Goal: Task Accomplishment & Management: Manage account settings

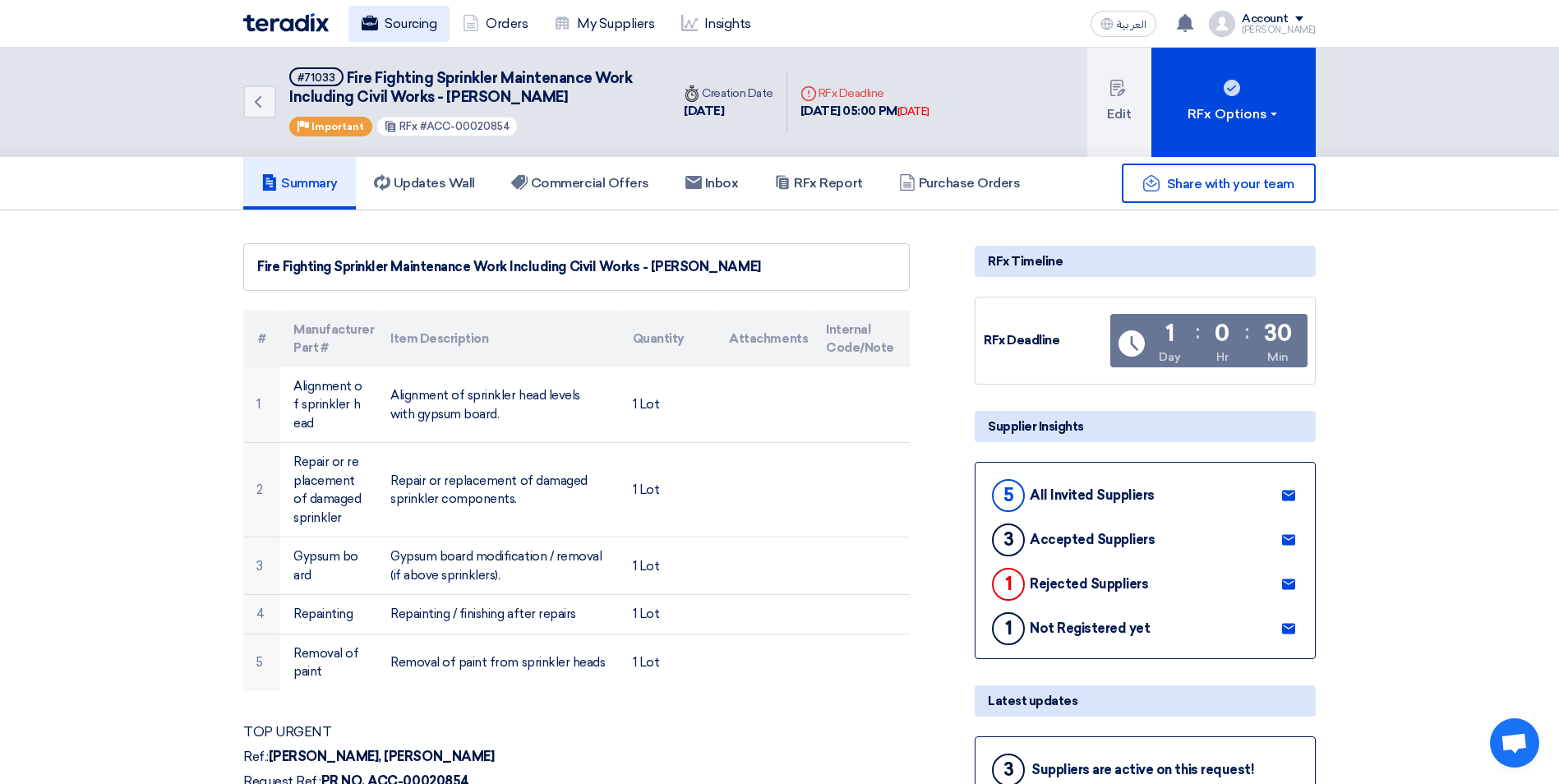
click at [401, 23] on link "Sourcing" at bounding box center [399, 23] width 101 height 36
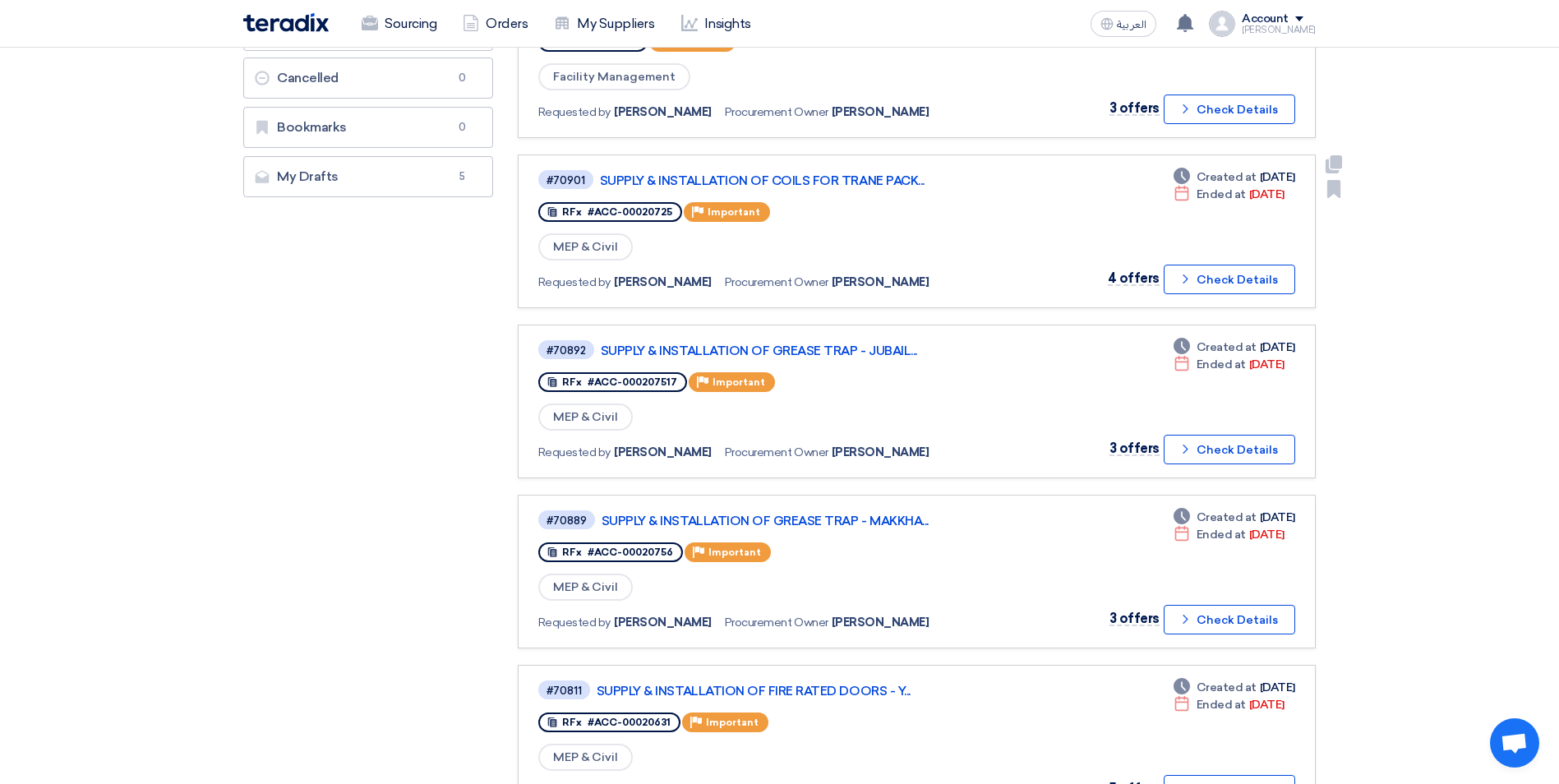
scroll to position [411, 0]
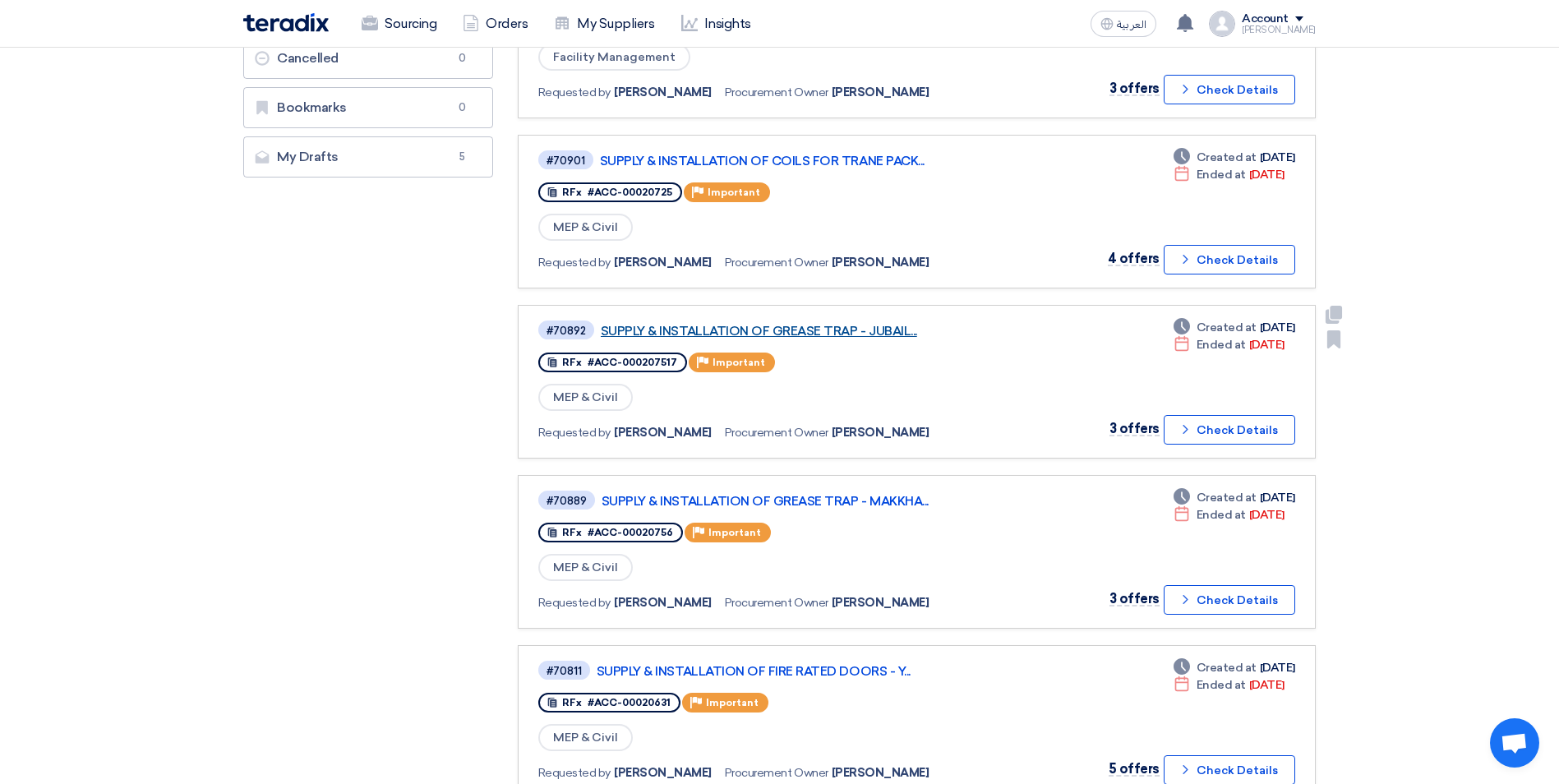
click at [855, 333] on link "SUPPLY & INSTALLATION OF GREASE TRAP - JUBAIL..." at bounding box center [807, 331] width 411 height 14
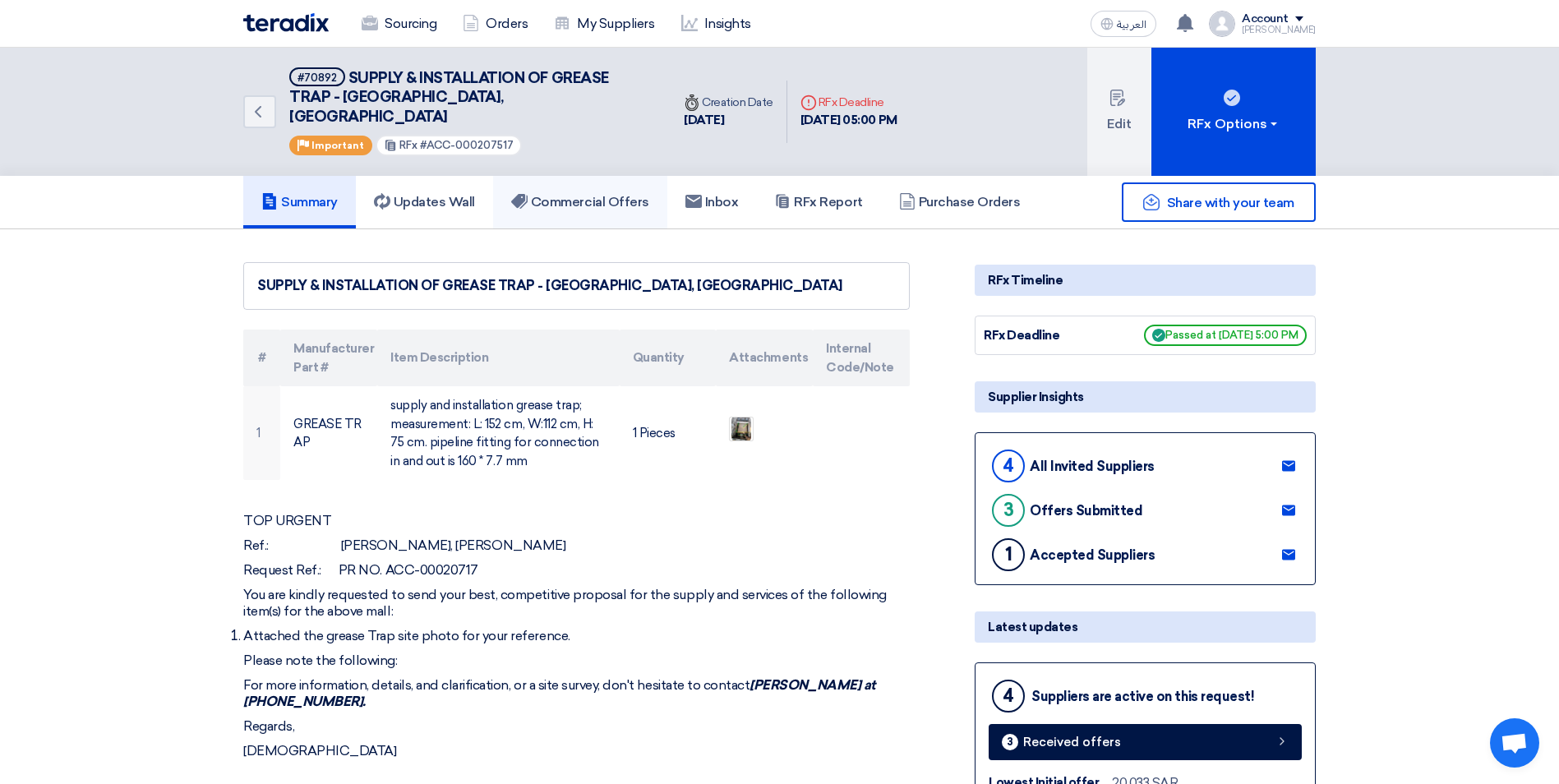
click at [577, 194] on h5 "Commercial Offers" at bounding box center [579, 202] width 138 height 16
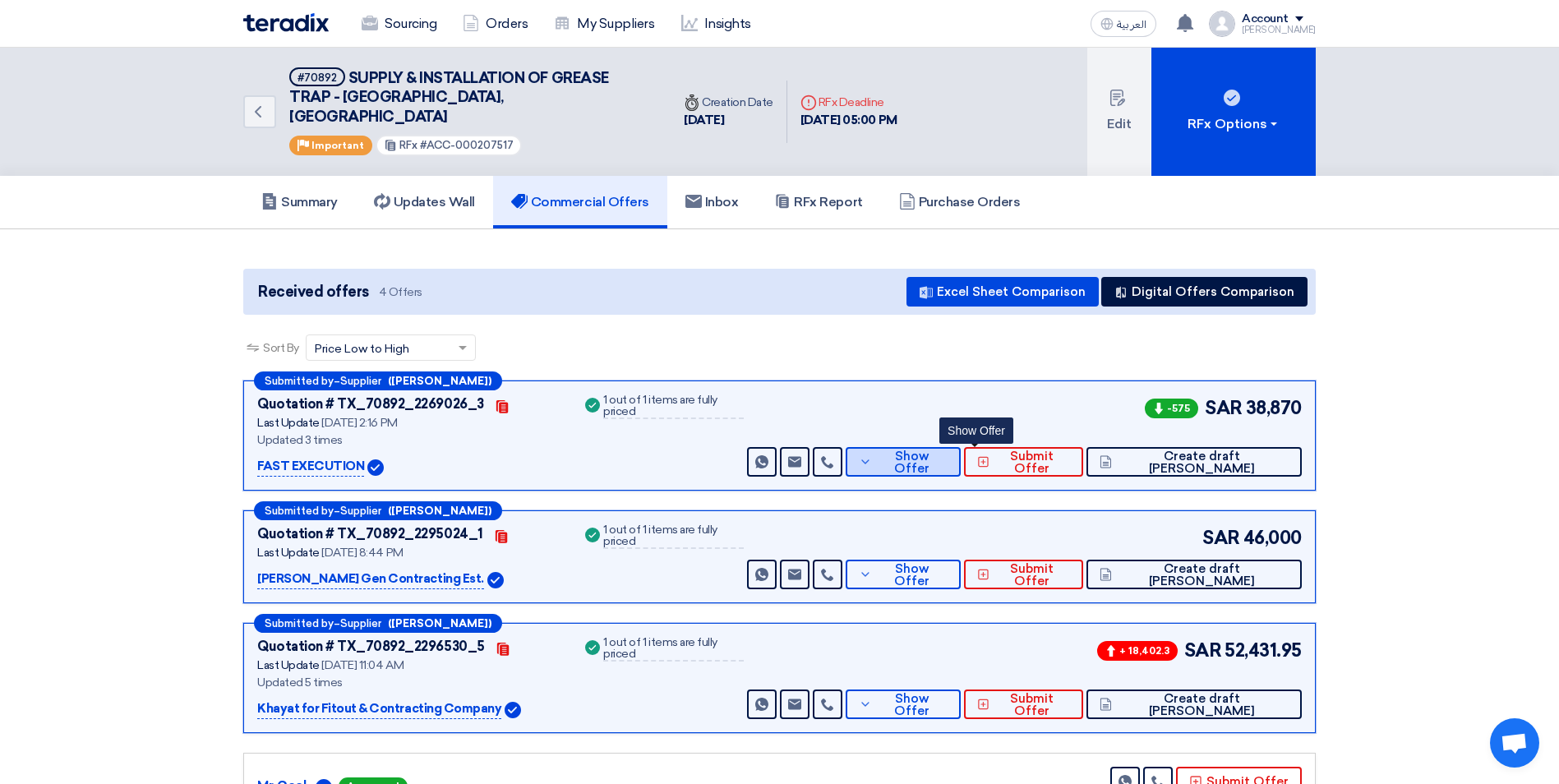
click at [948, 451] on span "Show Offer" at bounding box center [911, 462] width 71 height 24
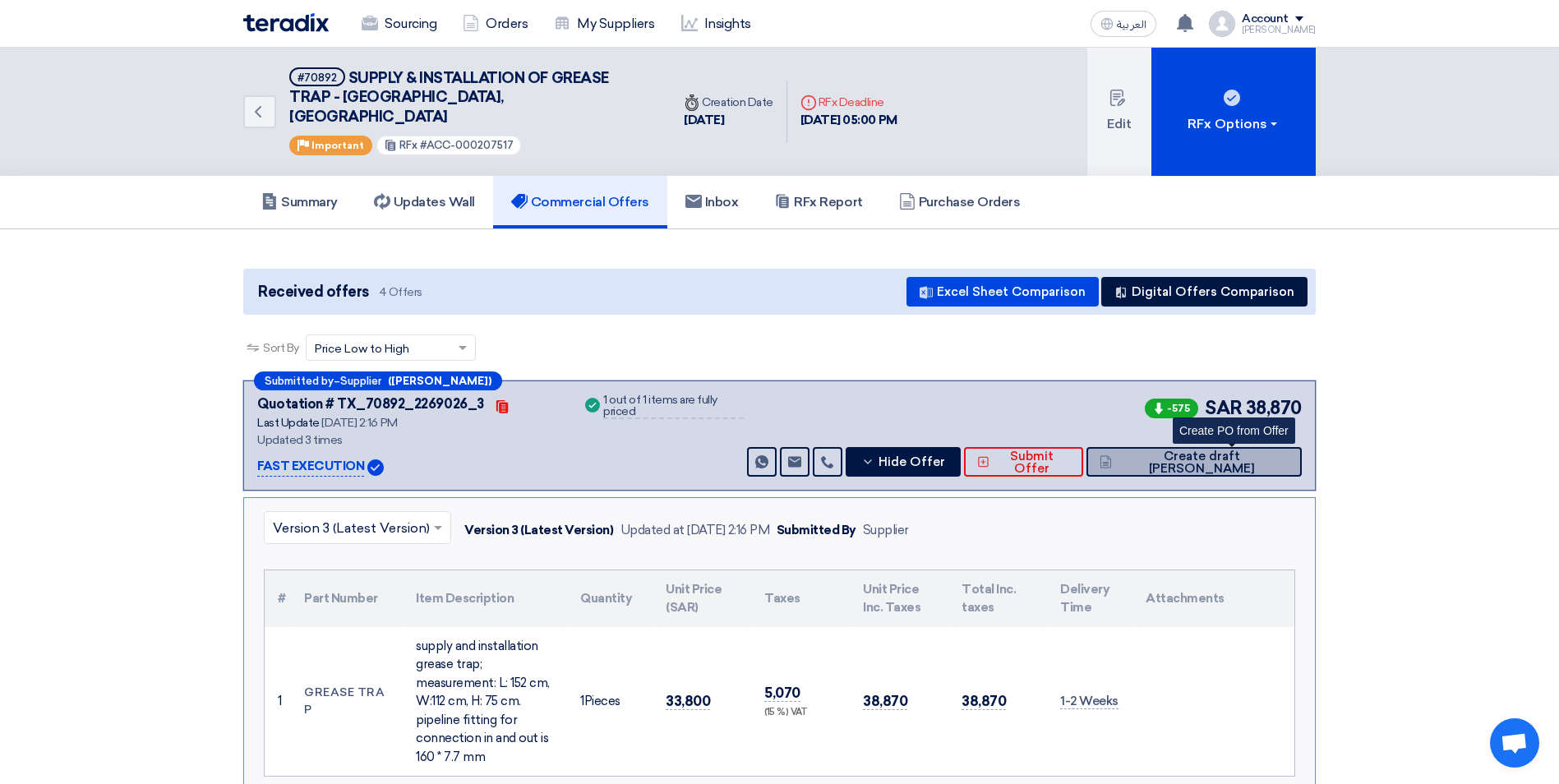
click at [1220, 451] on span "Create draft [PERSON_NAME]" at bounding box center [1203, 462] width 173 height 24
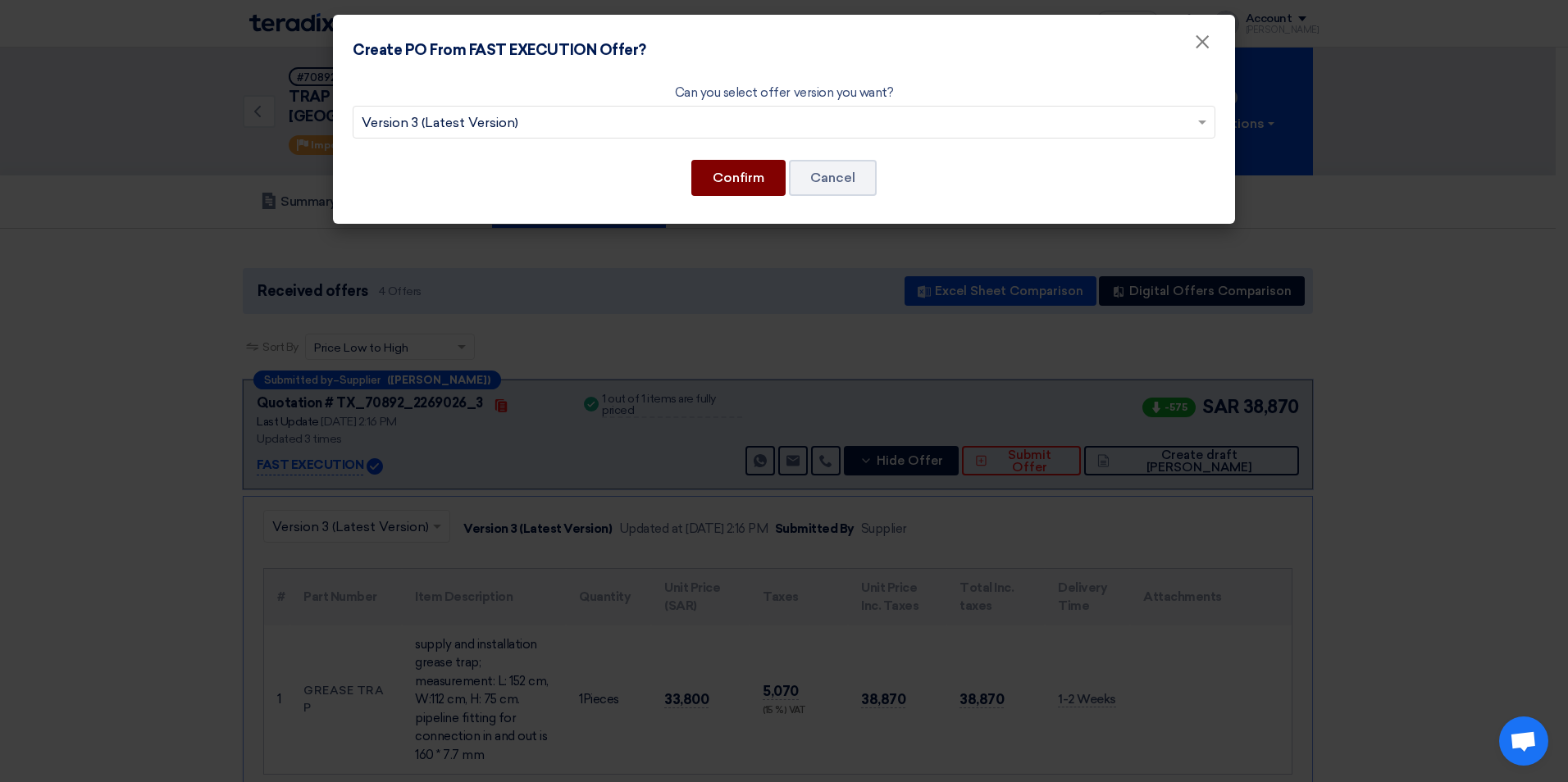
click at [717, 184] on button "Confirm" at bounding box center [738, 178] width 94 height 36
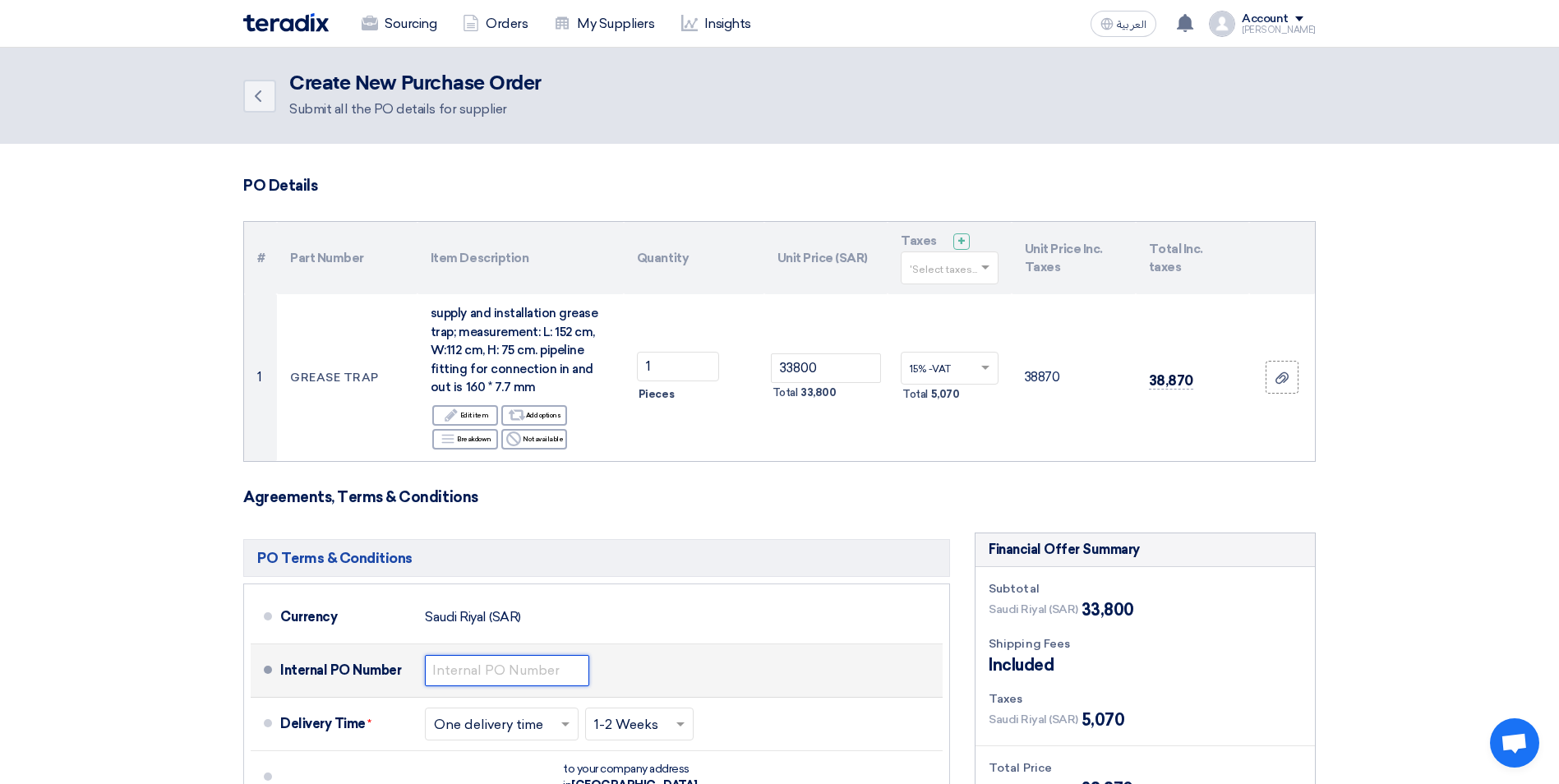
click at [547, 676] on input "text" at bounding box center [507, 670] width 164 height 32
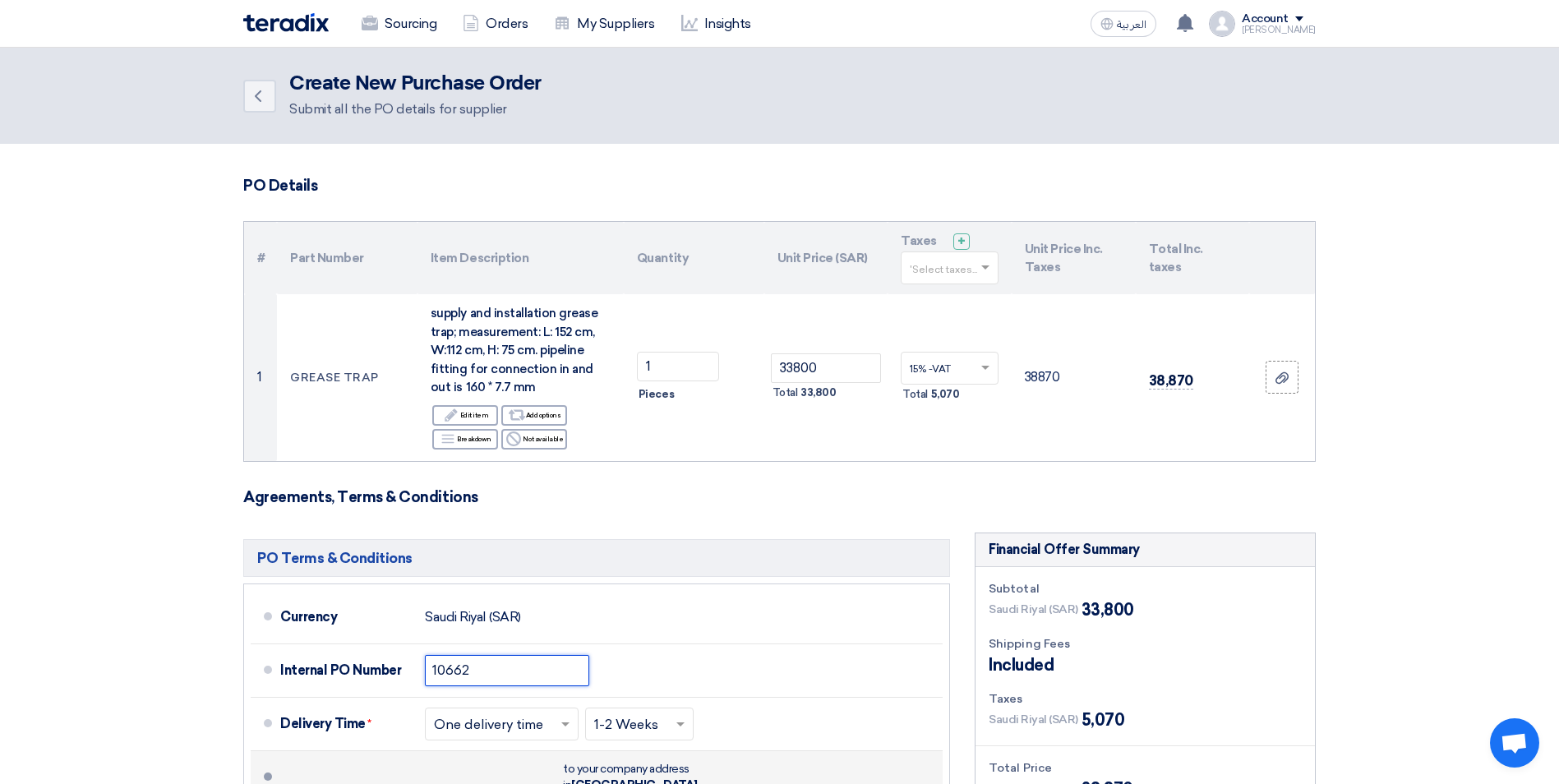
type input "10662"
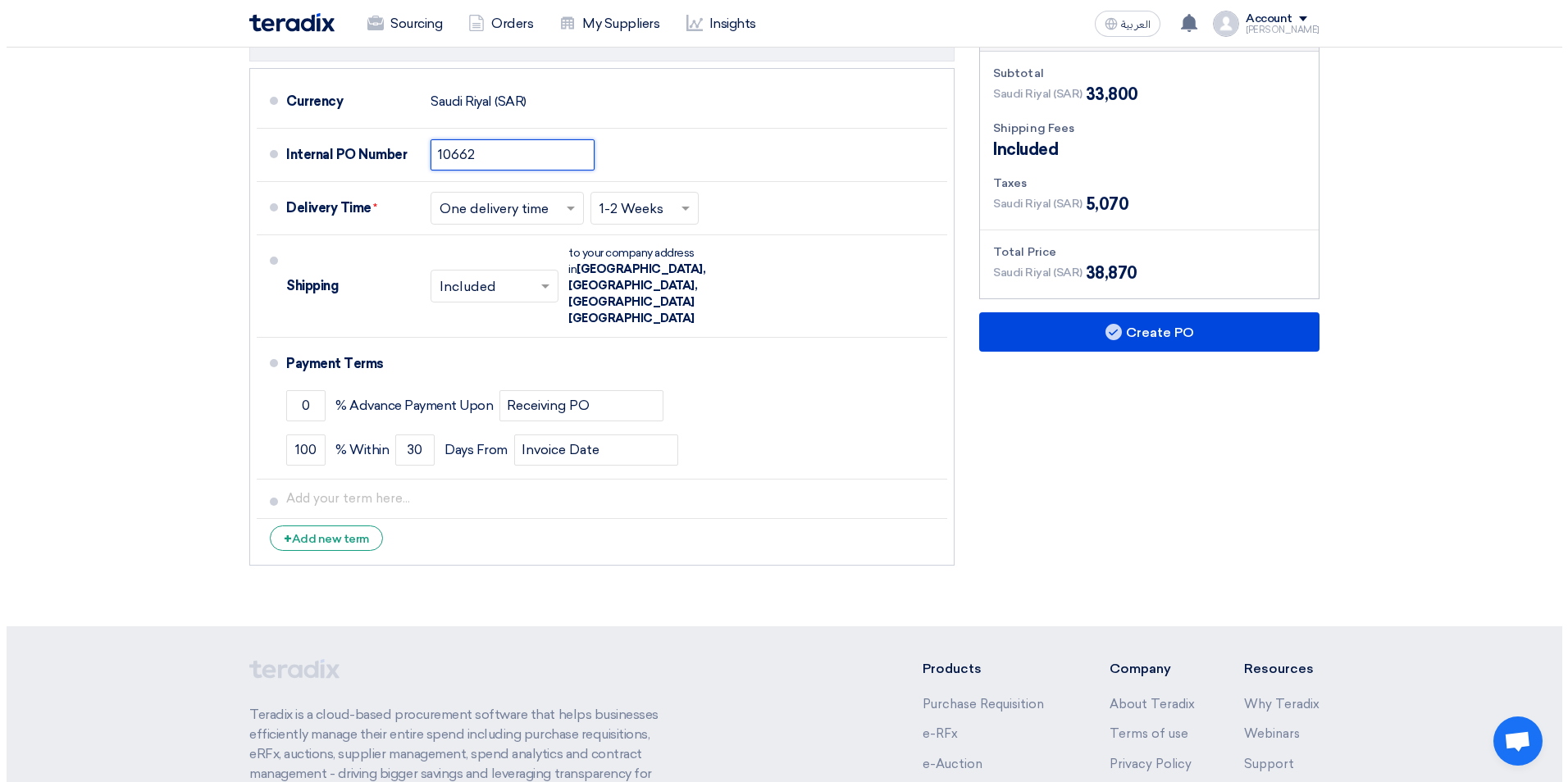
scroll to position [270, 0]
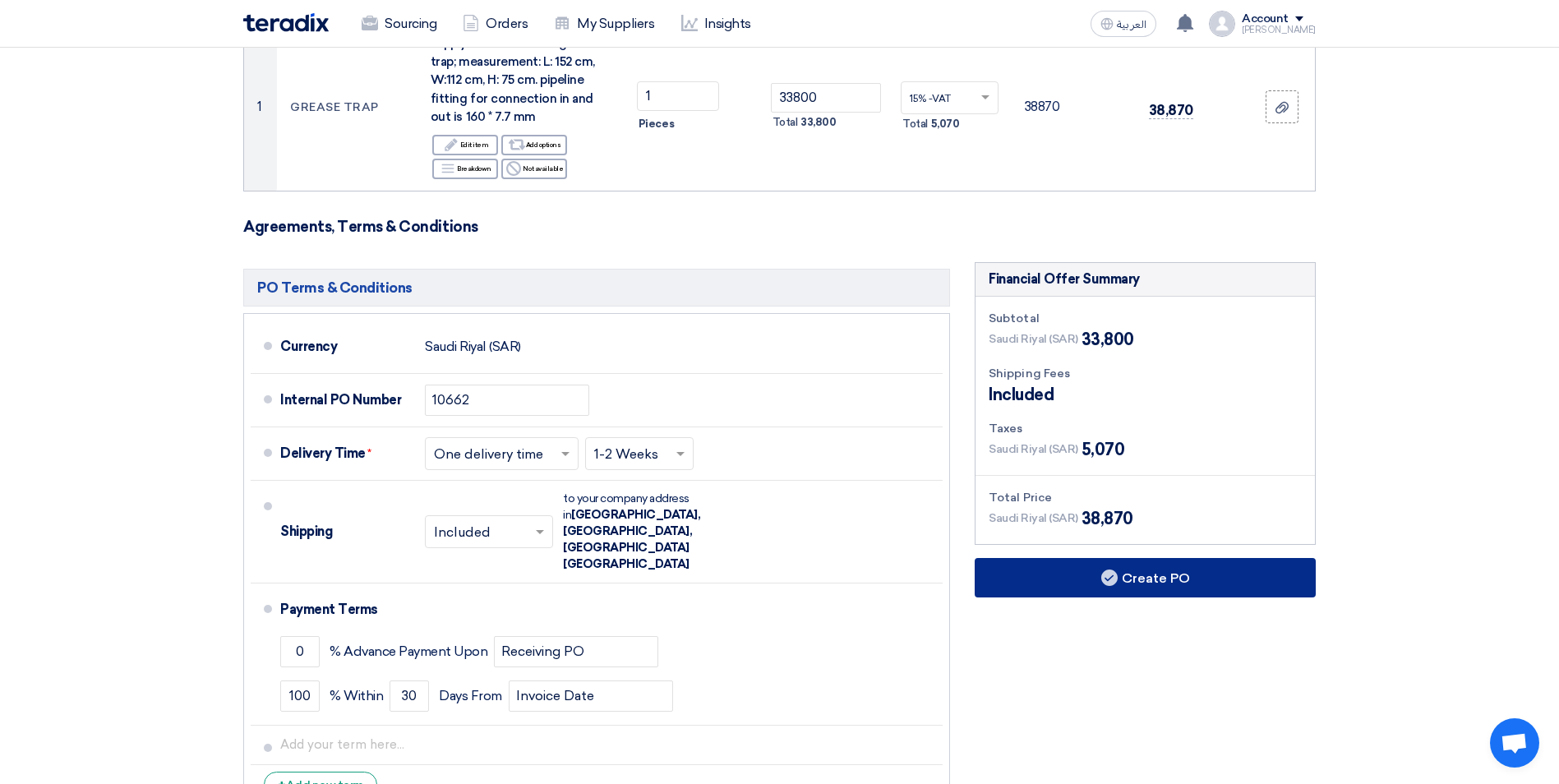
click at [1131, 581] on button "Create PO" at bounding box center [1145, 578] width 342 height 40
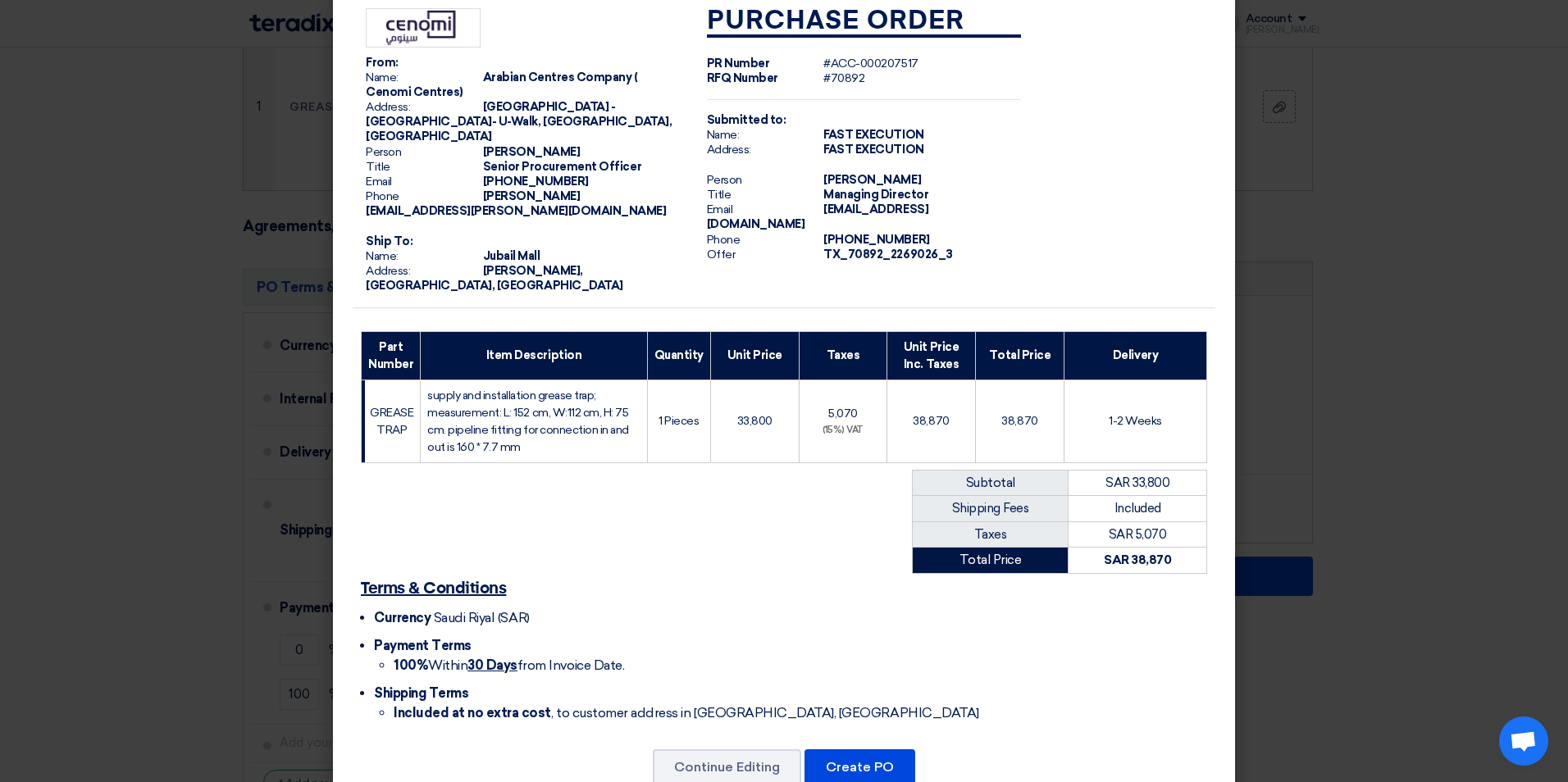
scroll to position [43, 0]
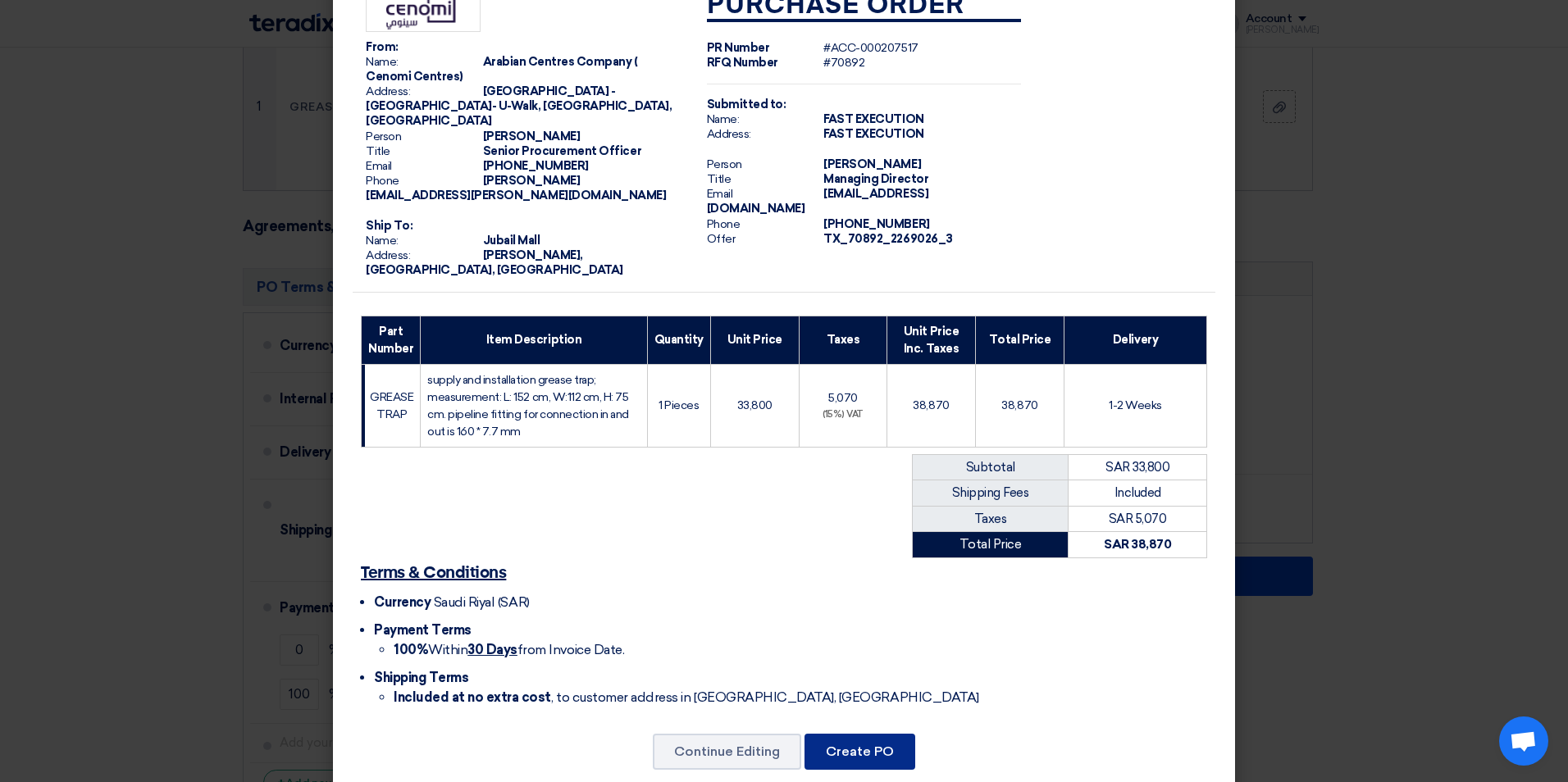
click at [856, 733] on button "Create PO" at bounding box center [860, 751] width 111 height 36
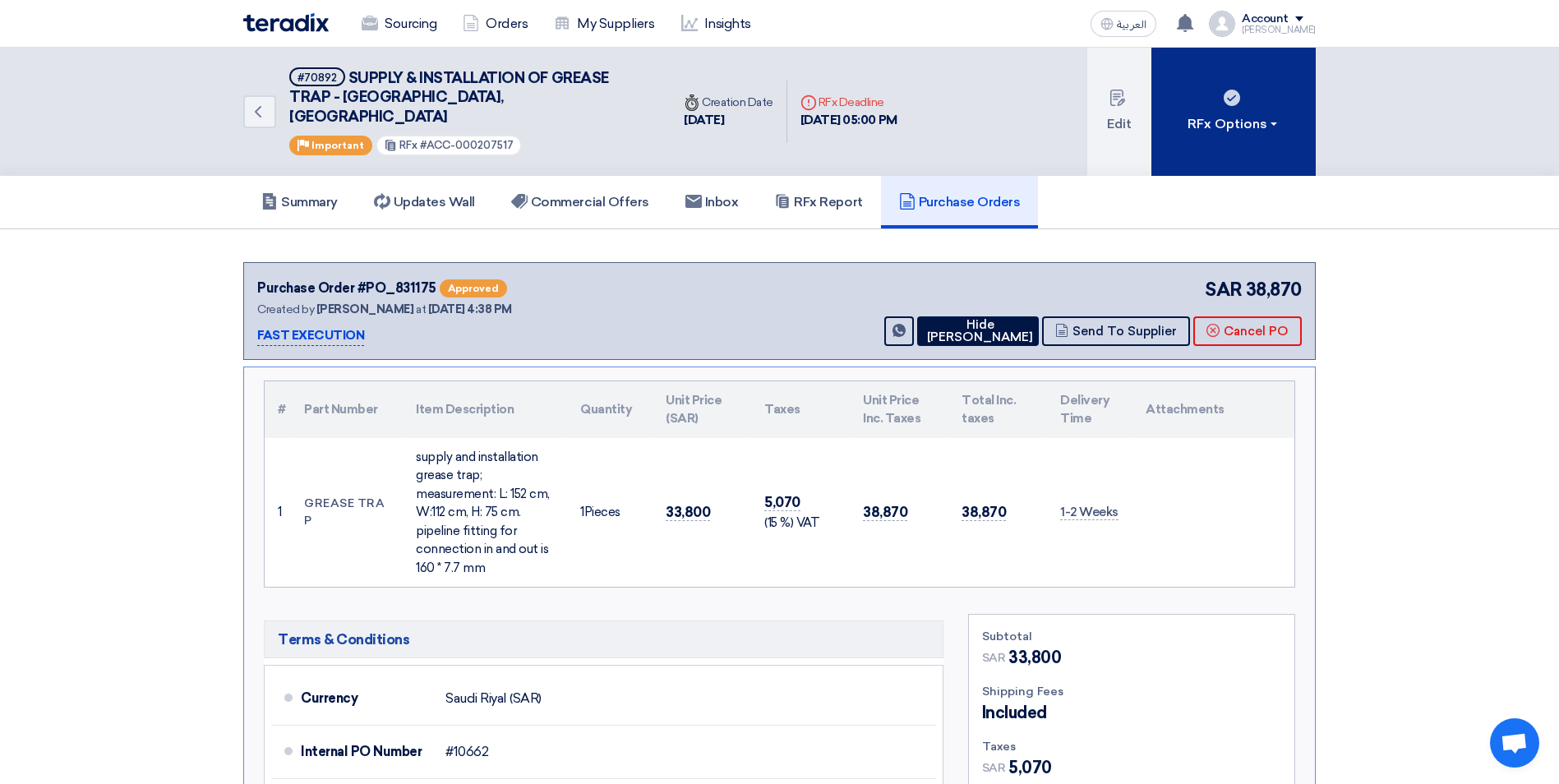
click at [1235, 128] on button "RFx Options" at bounding box center [1234, 112] width 164 height 128
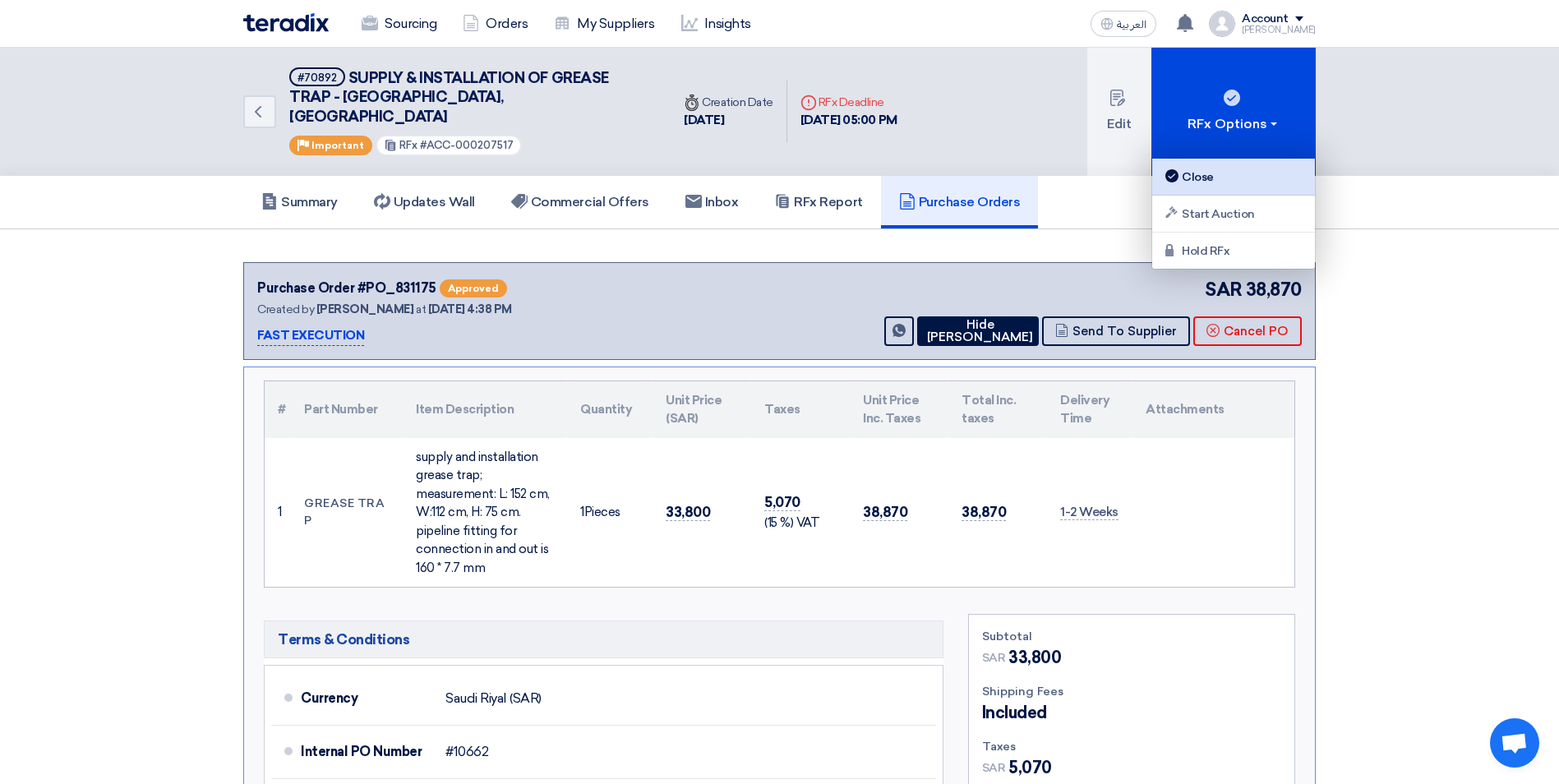
click at [1230, 178] on div "Close" at bounding box center [1234, 177] width 143 height 20
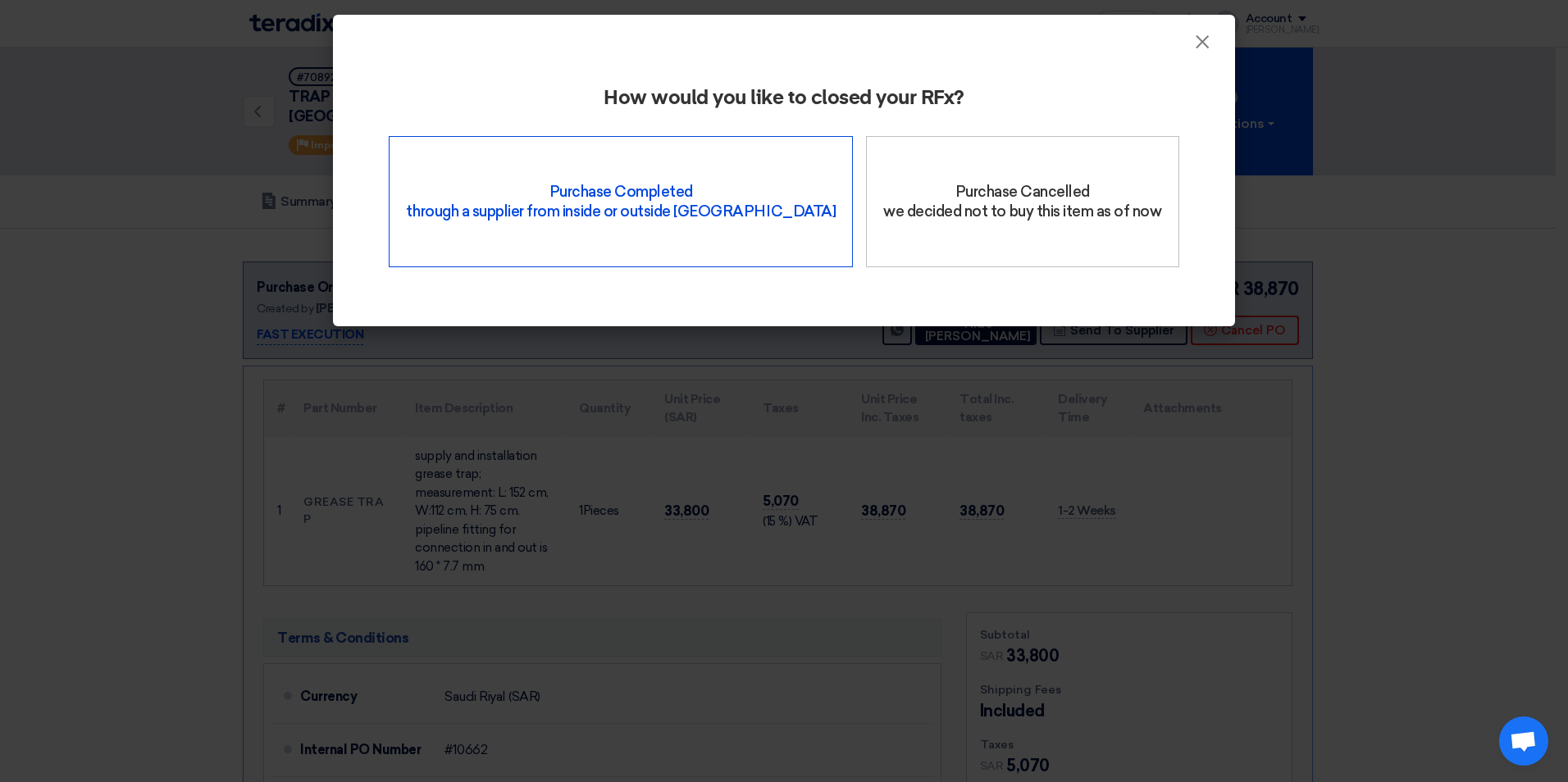
click at [615, 240] on div "Purchase Completed through a supplier from inside or outside Teradix" at bounding box center [620, 201] width 464 height 131
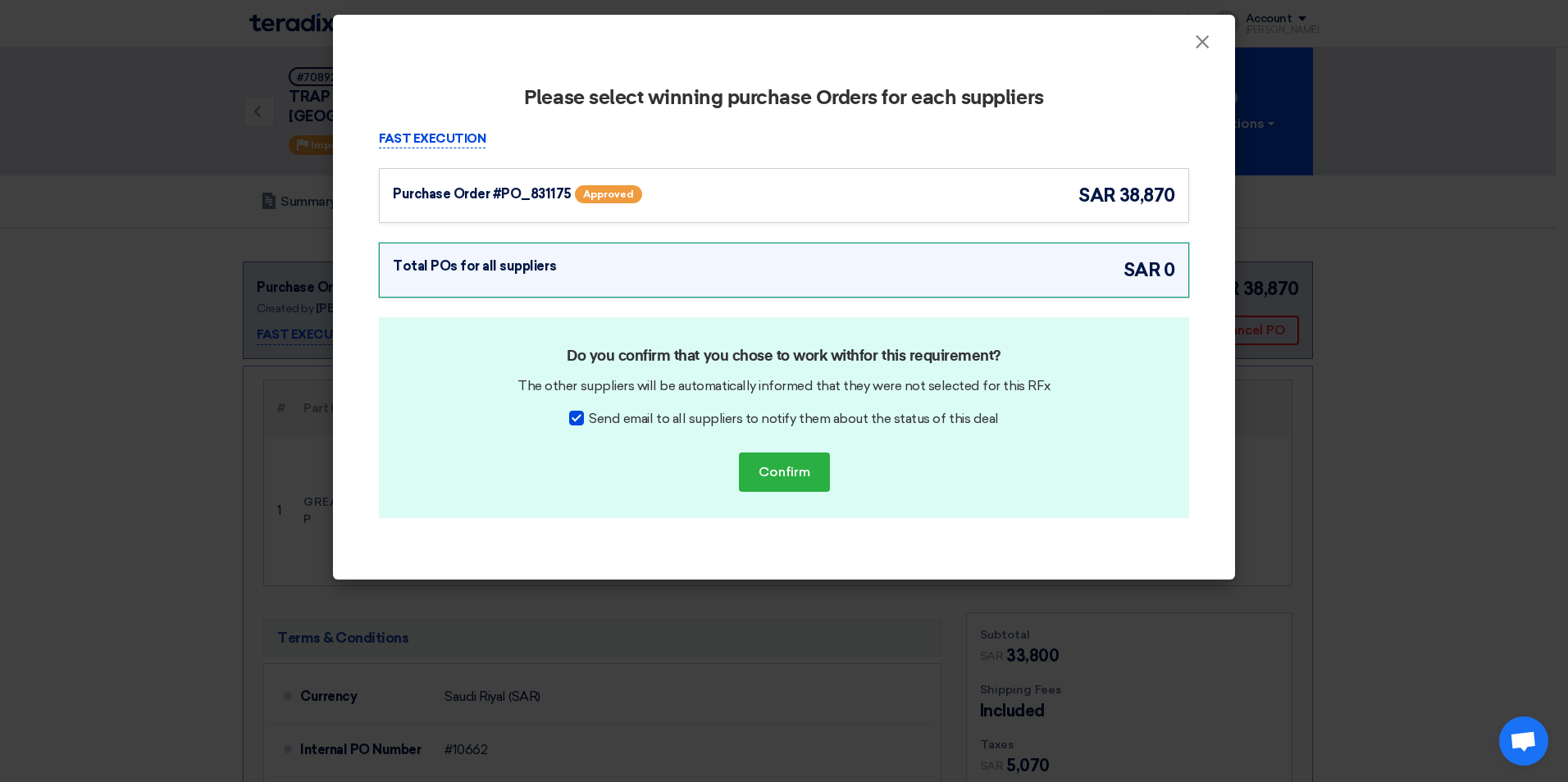
click at [951, 188] on div "Purchase Order #PO_831175 Approved sar 38,870" at bounding box center [784, 195] width 782 height 27
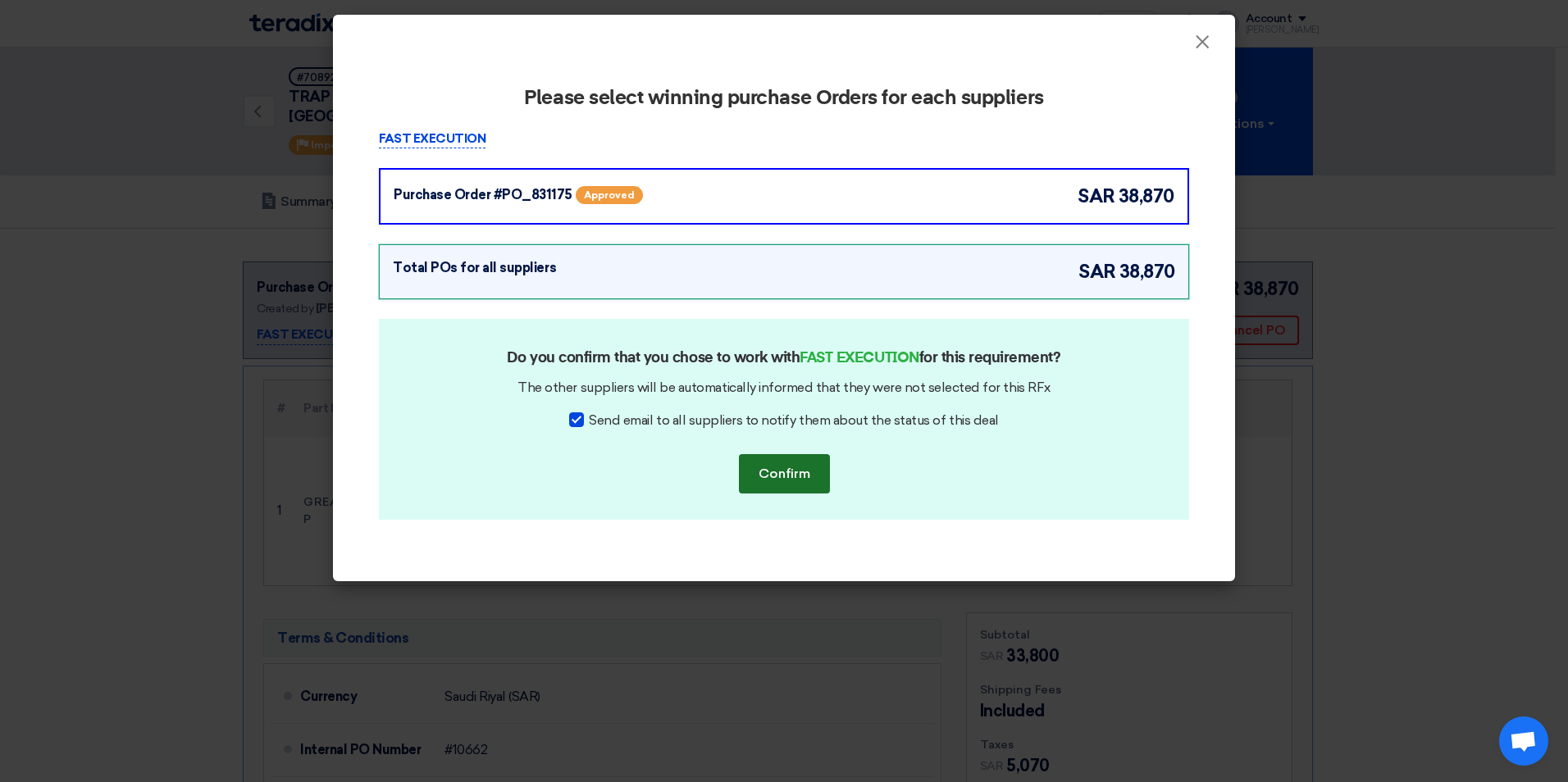
click at [779, 468] on button "Confirm" at bounding box center [784, 474] width 91 height 40
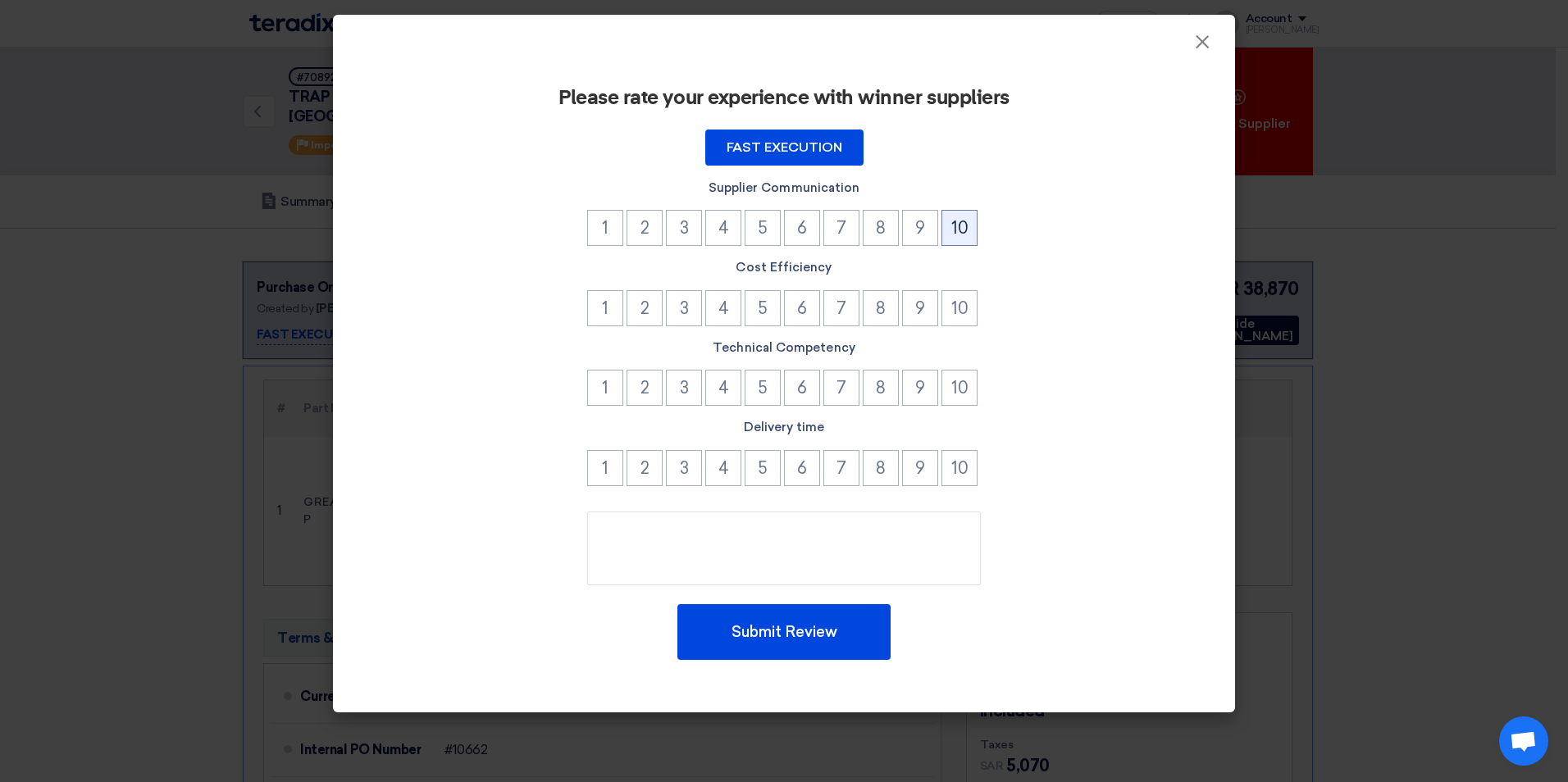
click at [948, 235] on button "10" at bounding box center [959, 227] width 36 height 36
click at [919, 230] on button "9" at bounding box center [920, 227] width 36 height 36
click at [945, 308] on button "10" at bounding box center [959, 308] width 36 height 36
click at [947, 394] on button "10" at bounding box center [959, 387] width 36 height 36
click at [947, 466] on button "10" at bounding box center [959, 468] width 36 height 36
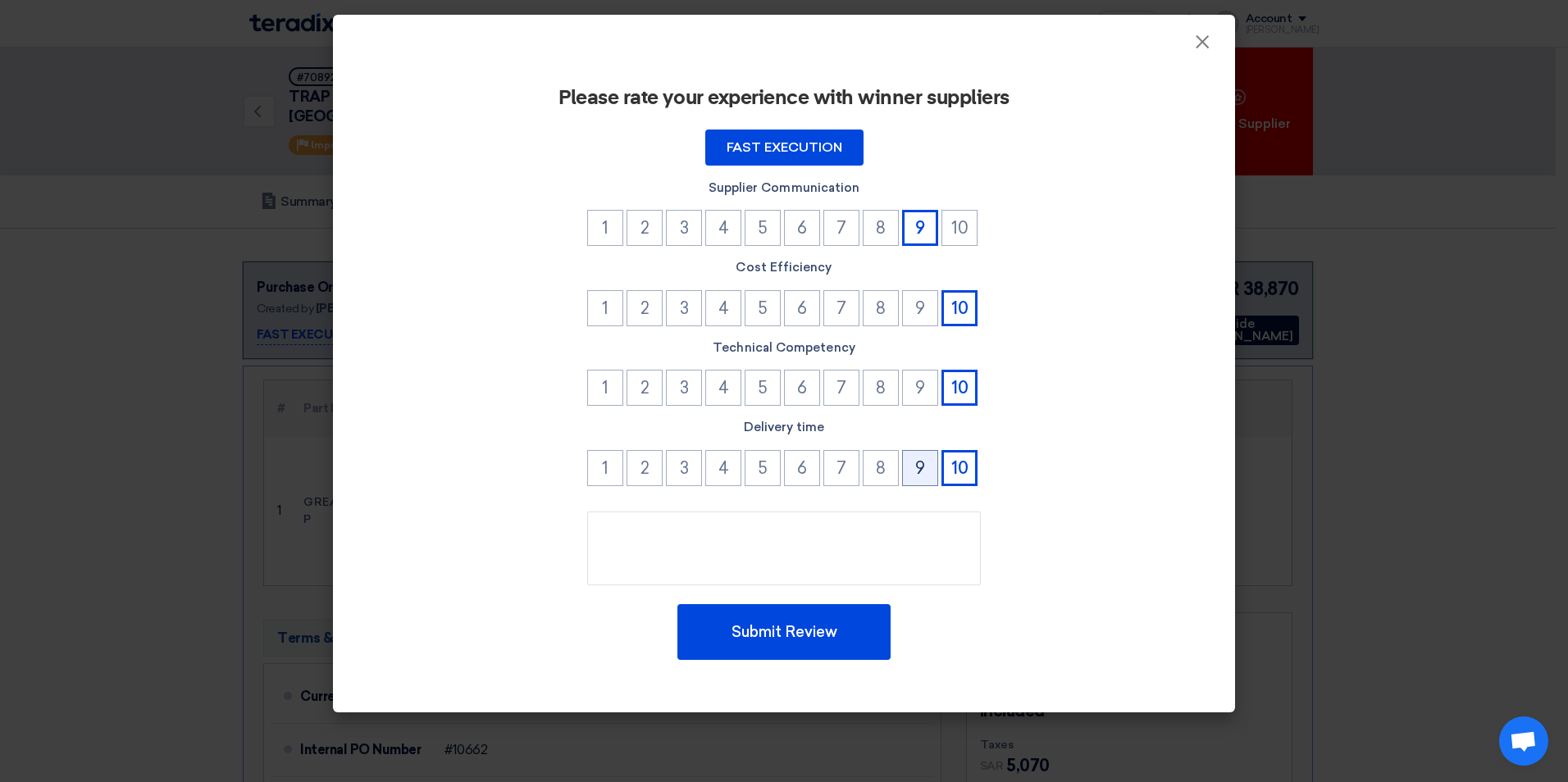
click at [912, 468] on button "9" at bounding box center [920, 468] width 36 height 36
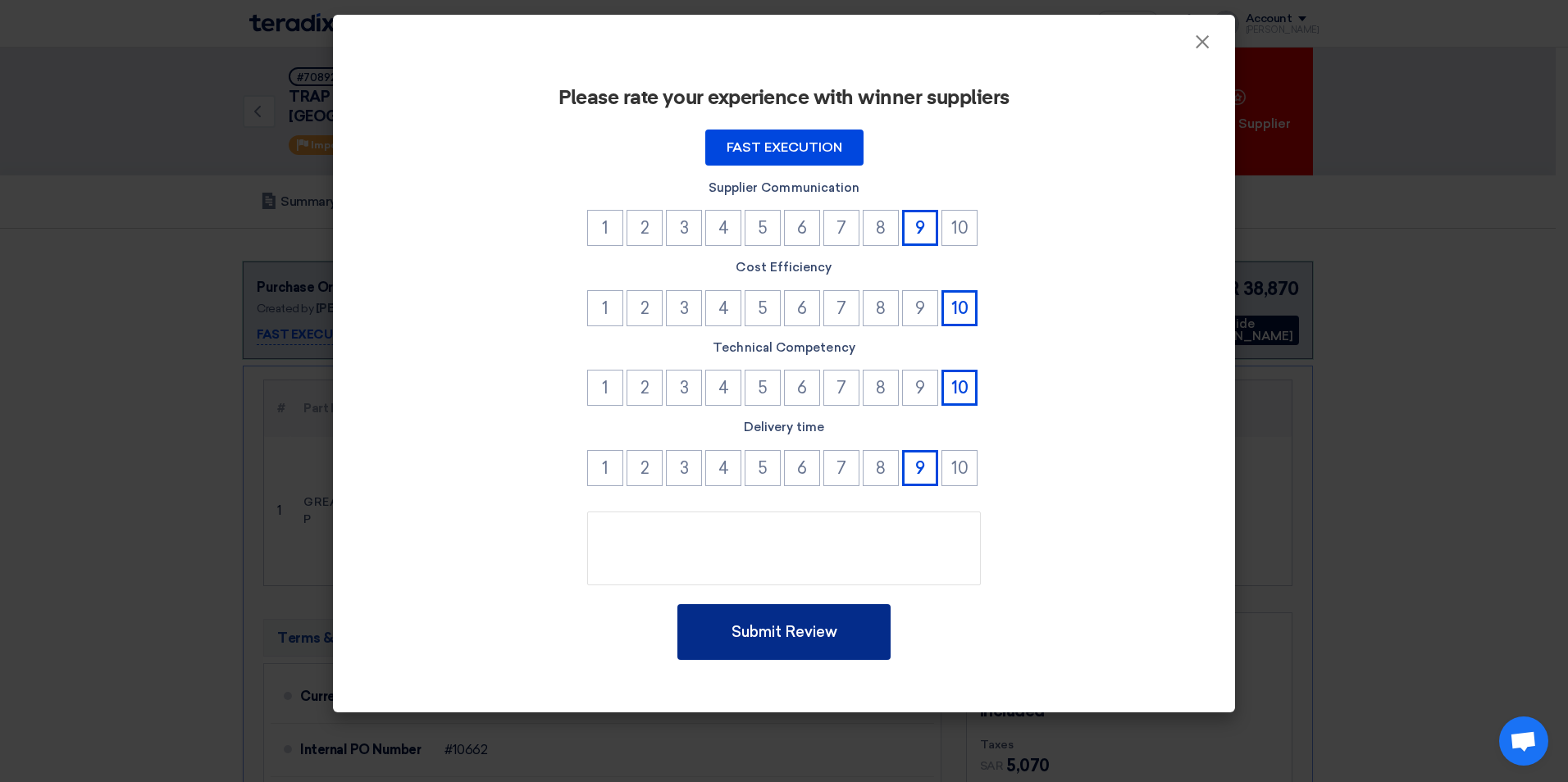
click at [826, 643] on button "Submit Review" at bounding box center [783, 632] width 213 height 56
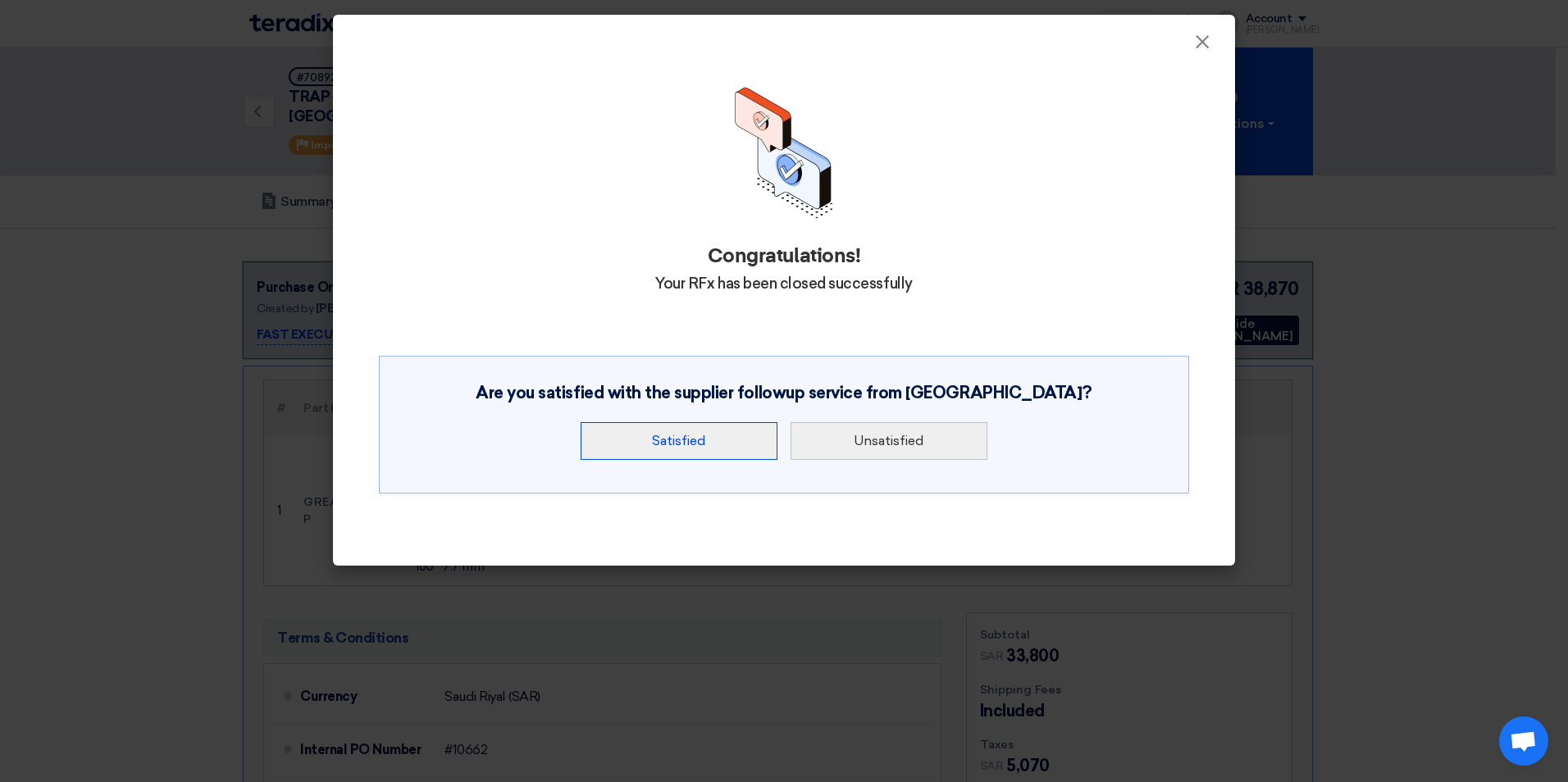
click at [719, 440] on button "Satisfied" at bounding box center [679, 441] width 197 height 38
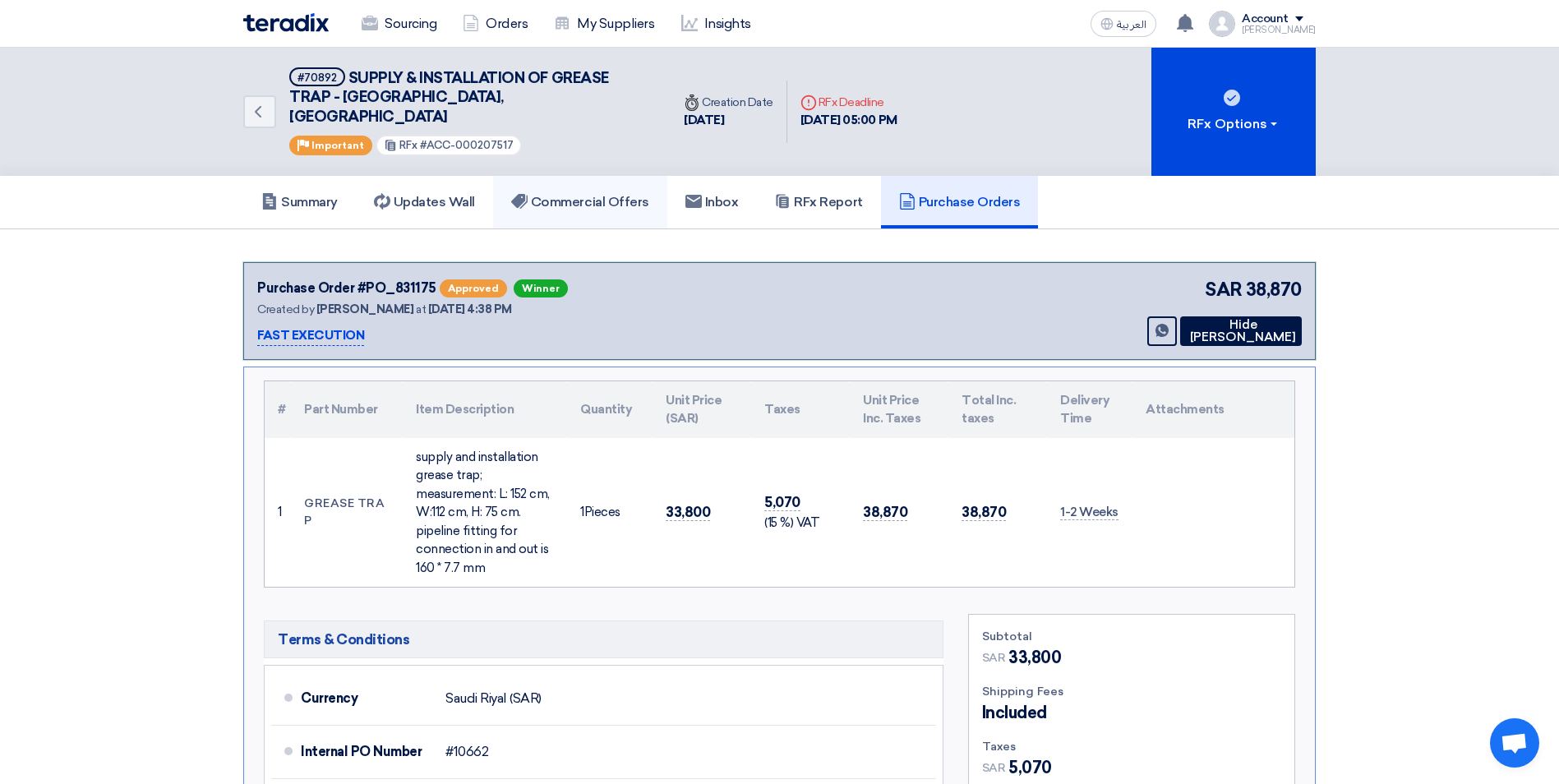
click at [582, 194] on h5 "Commercial Offers" at bounding box center [579, 202] width 138 height 16
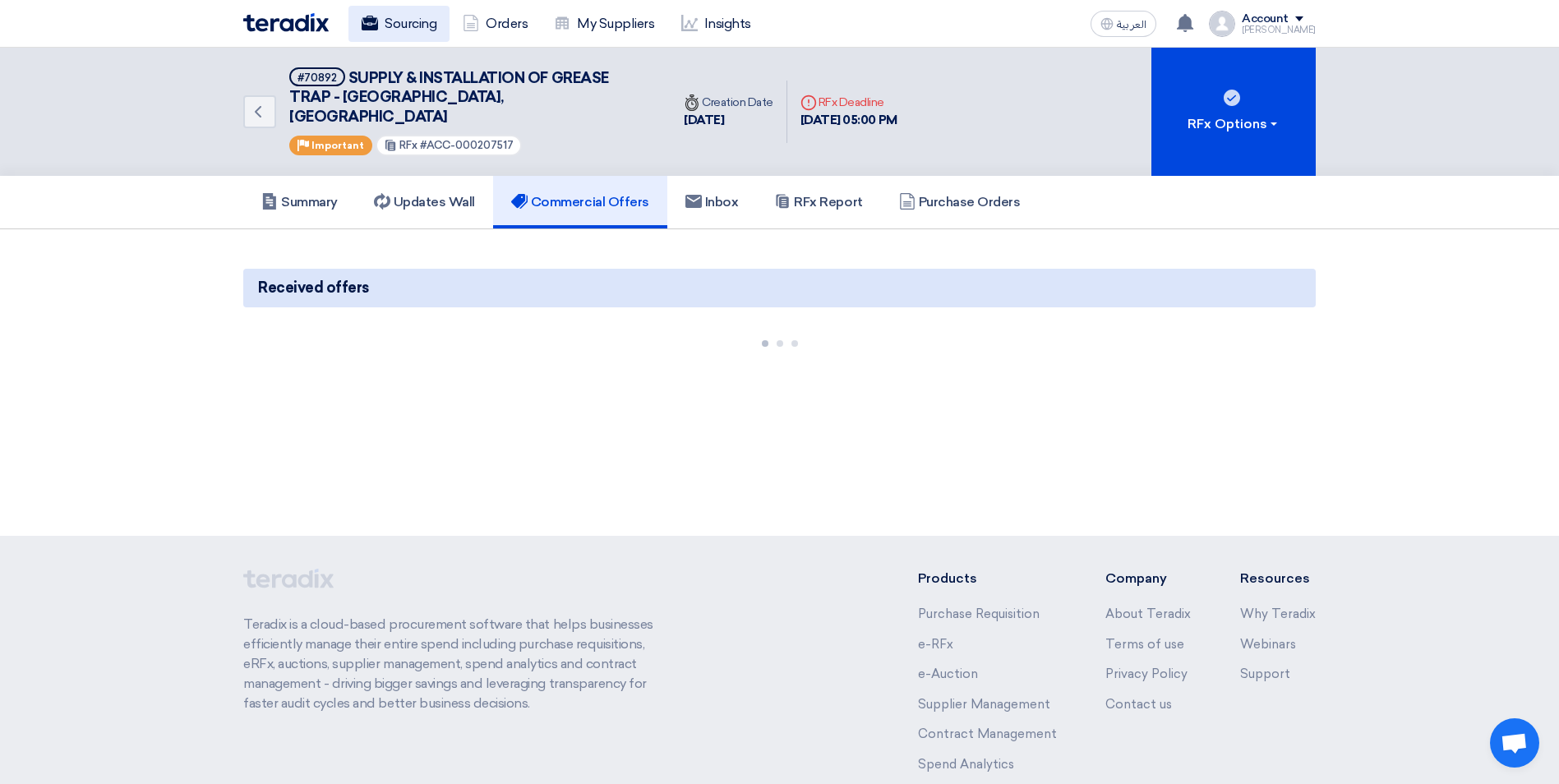
click at [398, 14] on link "Sourcing" at bounding box center [399, 23] width 101 height 36
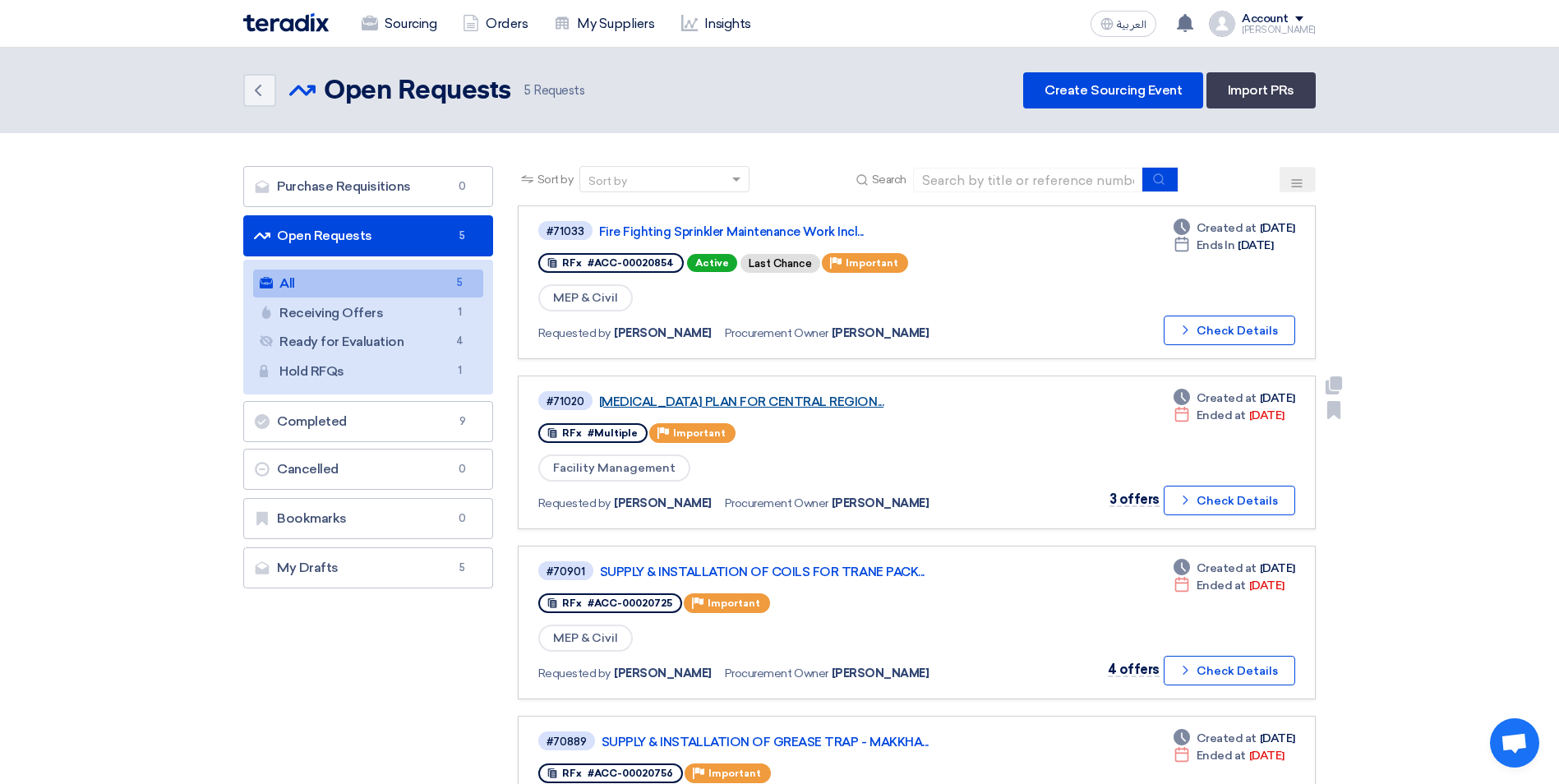
click at [818, 403] on link "[MEDICAL_DATA] PLAN FOR CENTRAL REGION..." at bounding box center [805, 402] width 411 height 14
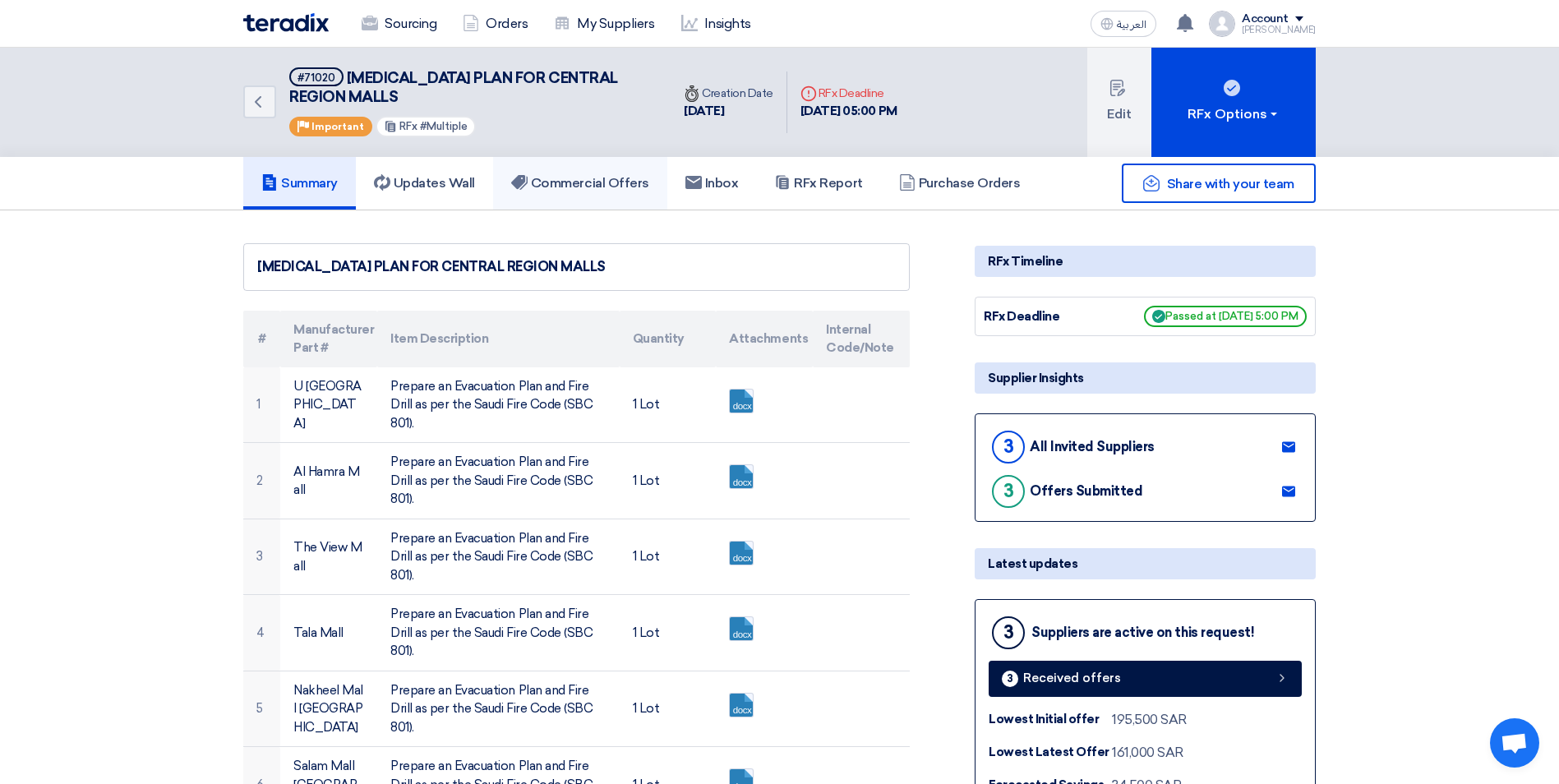
click at [589, 179] on h5 "Commercial Offers" at bounding box center [579, 183] width 138 height 16
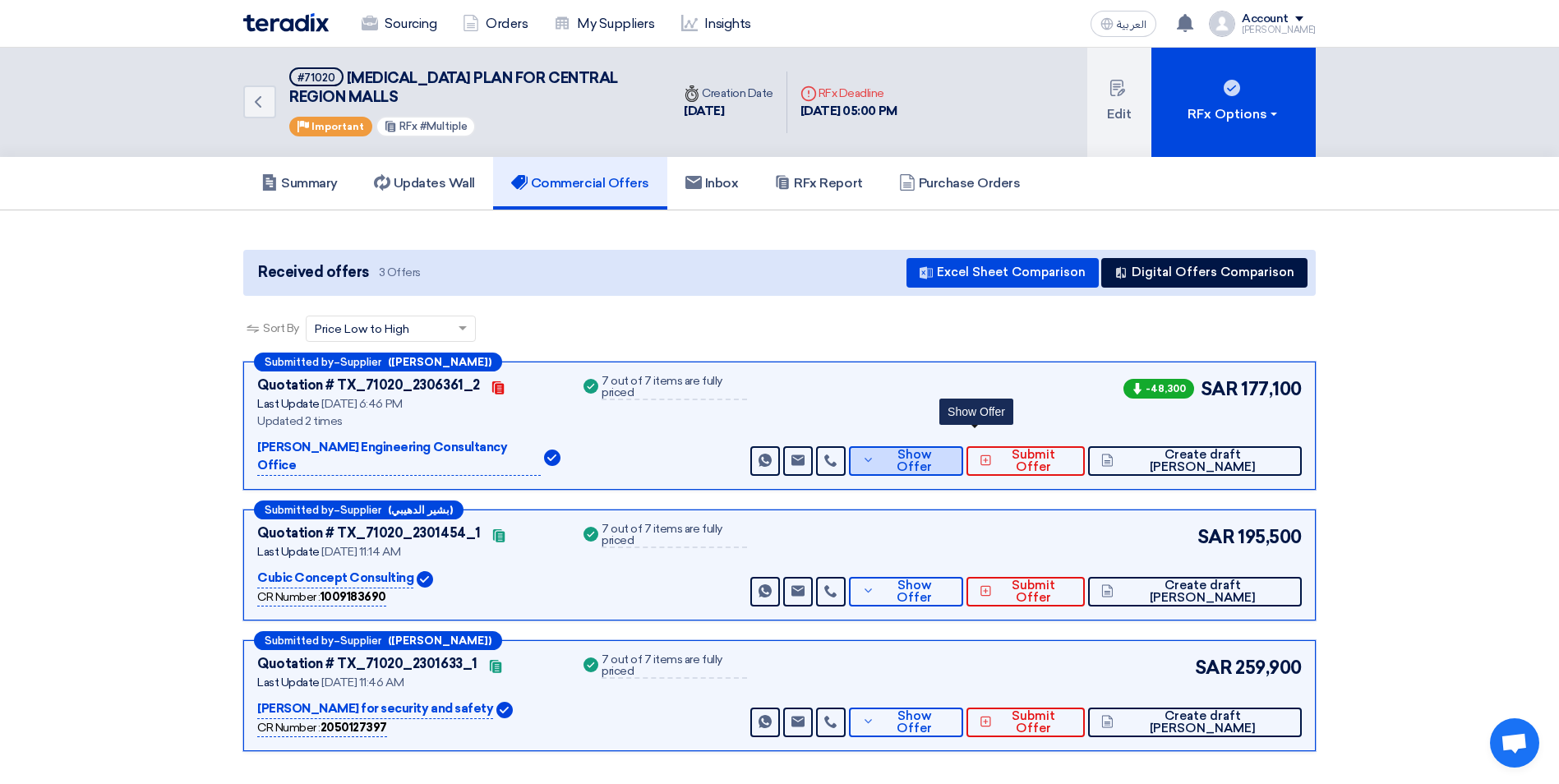
click at [949, 450] on span "Show Offer" at bounding box center [914, 460] width 70 height 24
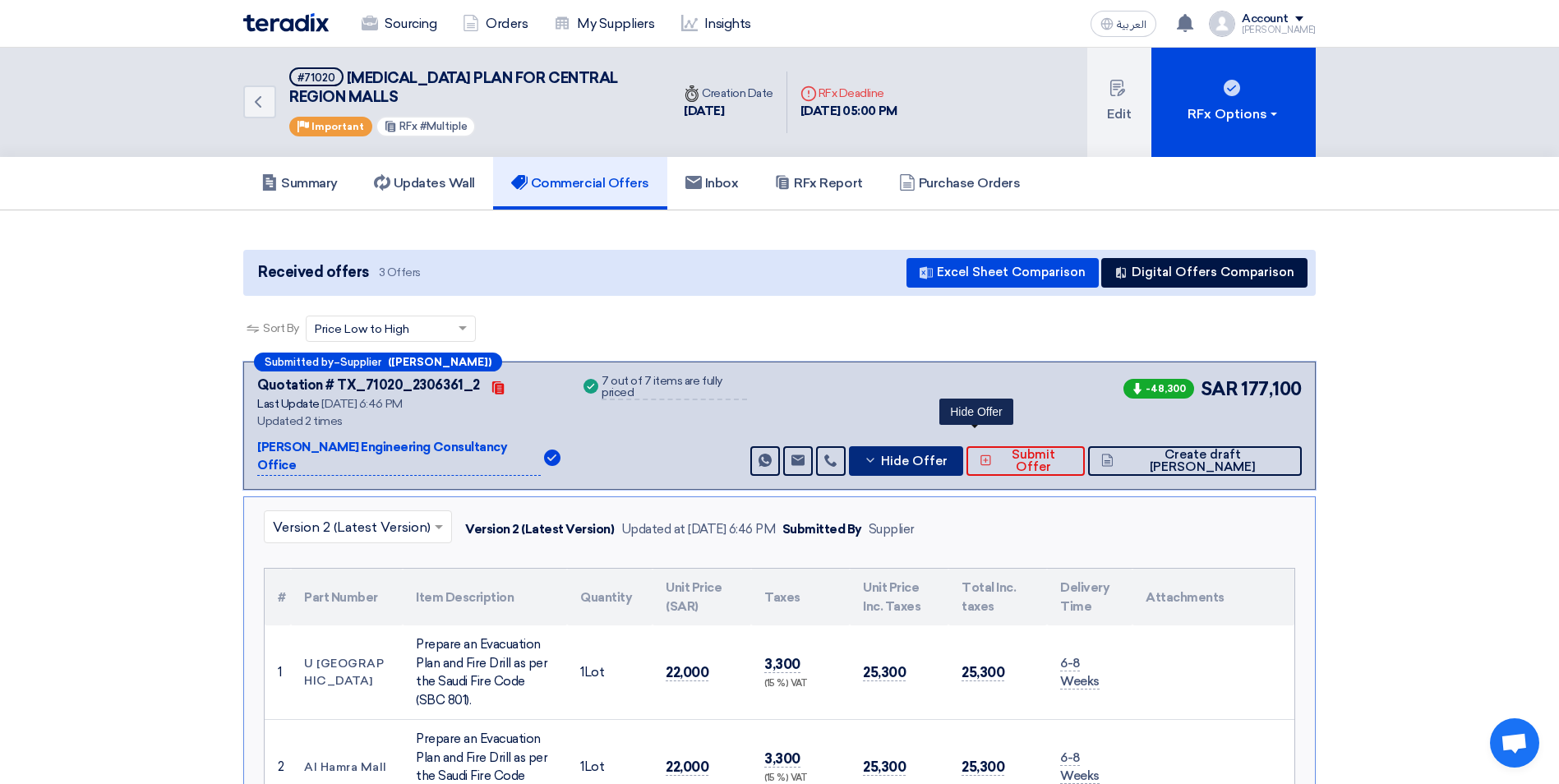
click at [952, 446] on button "Hide Offer" at bounding box center [906, 460] width 114 height 30
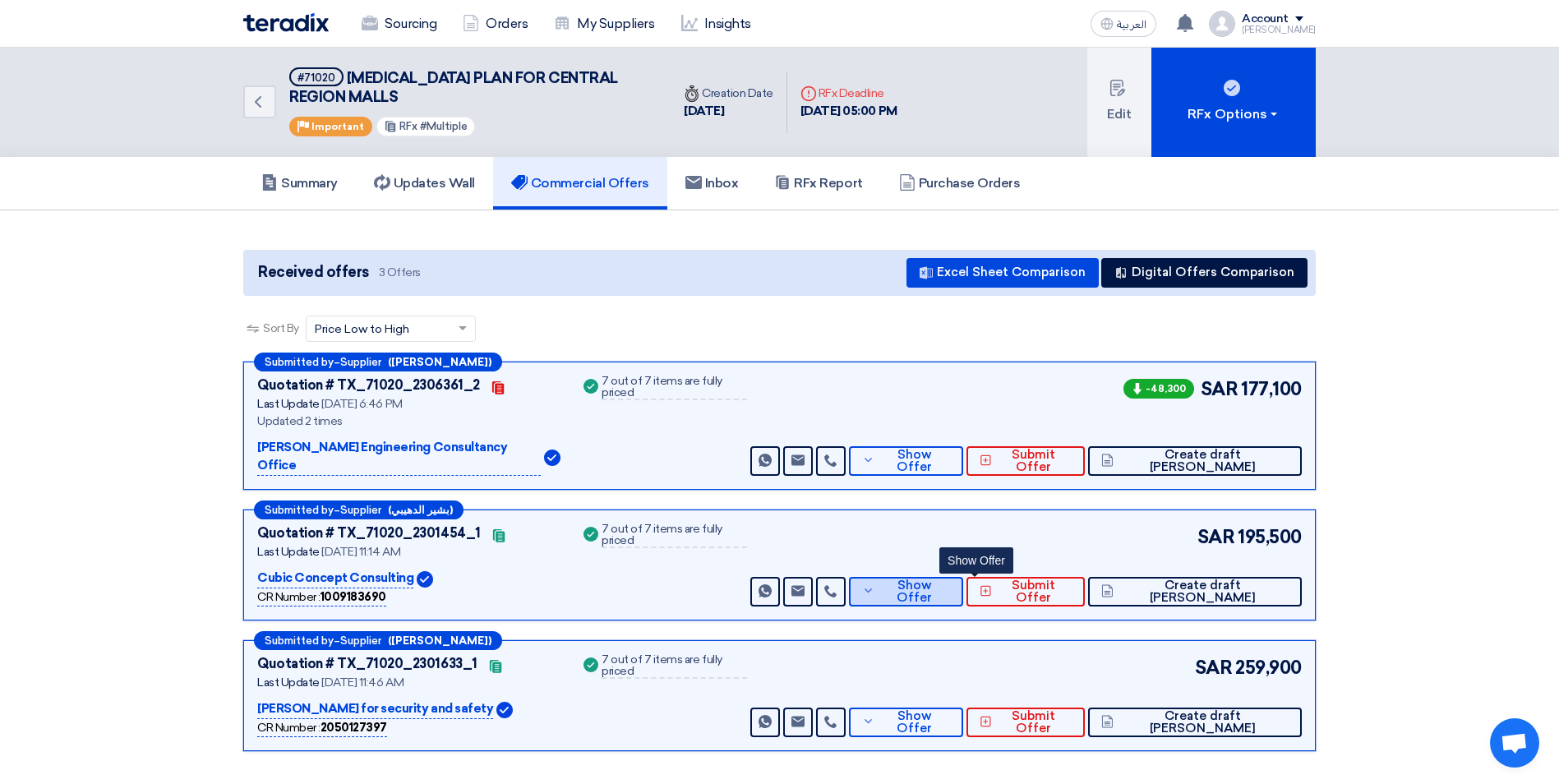
click at [949, 579] on span "Show Offer" at bounding box center [914, 591] width 70 height 24
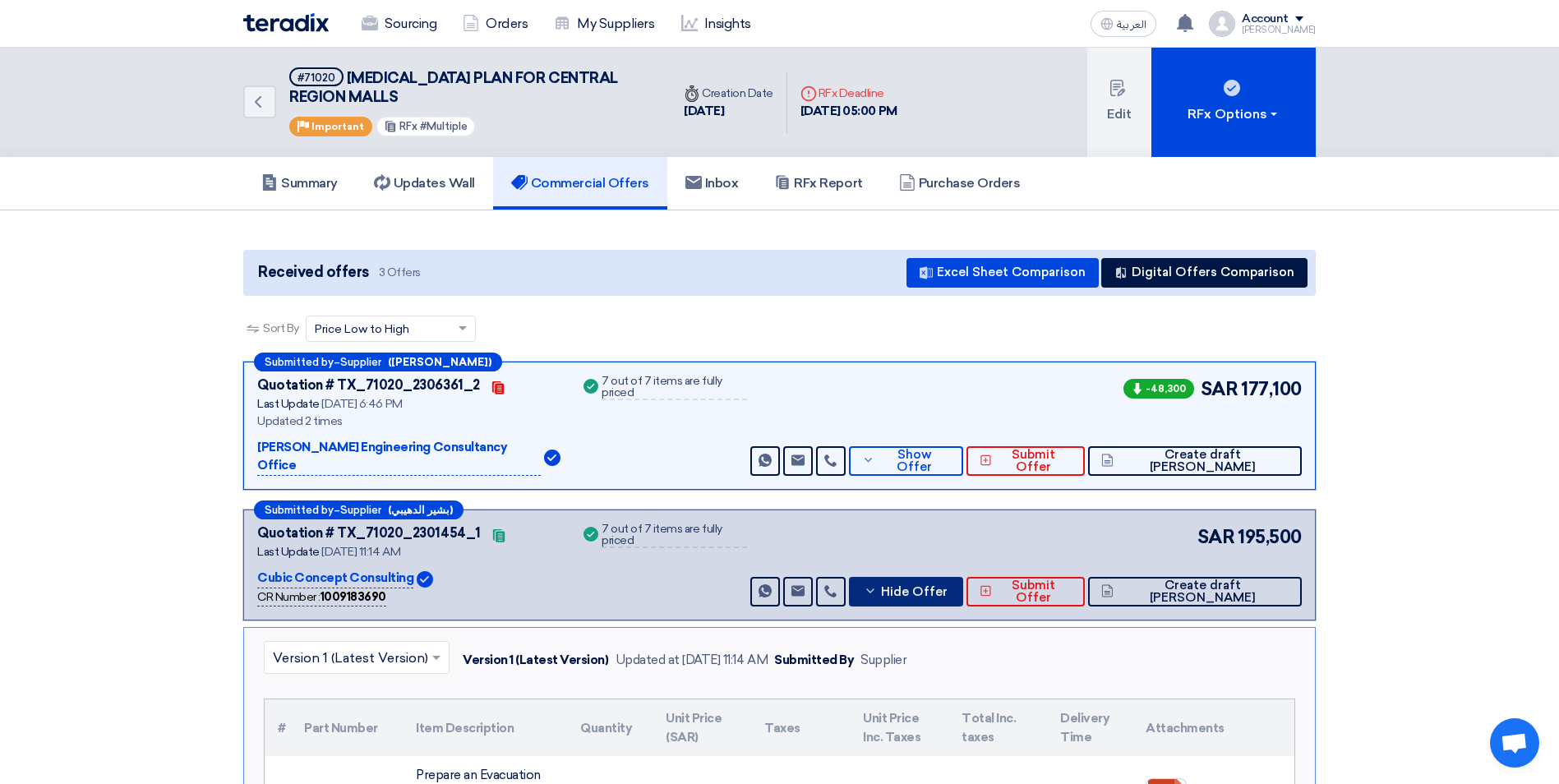
click at [948, 586] on span "Hide Offer" at bounding box center [915, 592] width 67 height 13
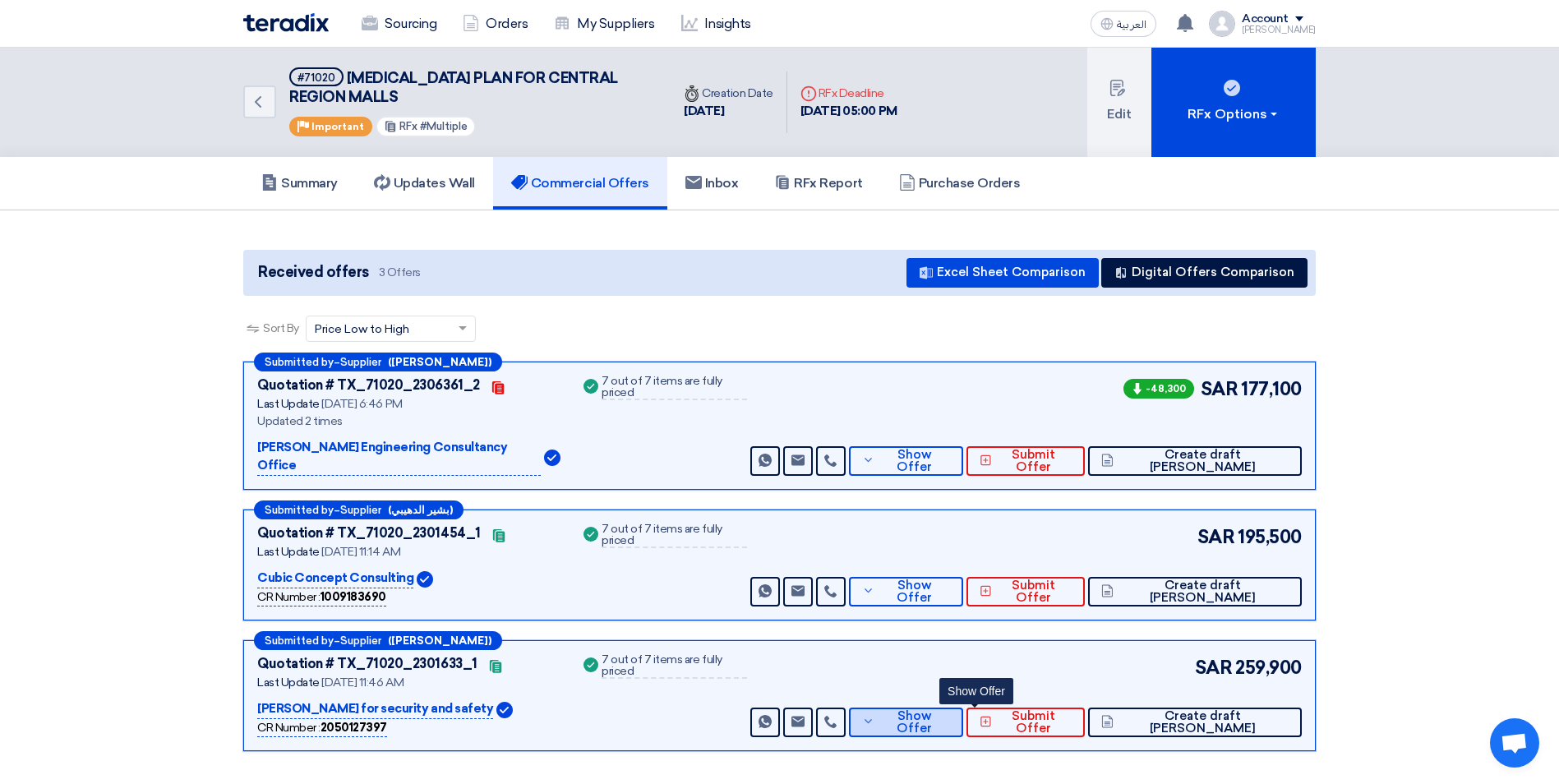
click at [949, 710] on span "Show Offer" at bounding box center [914, 722] width 70 height 24
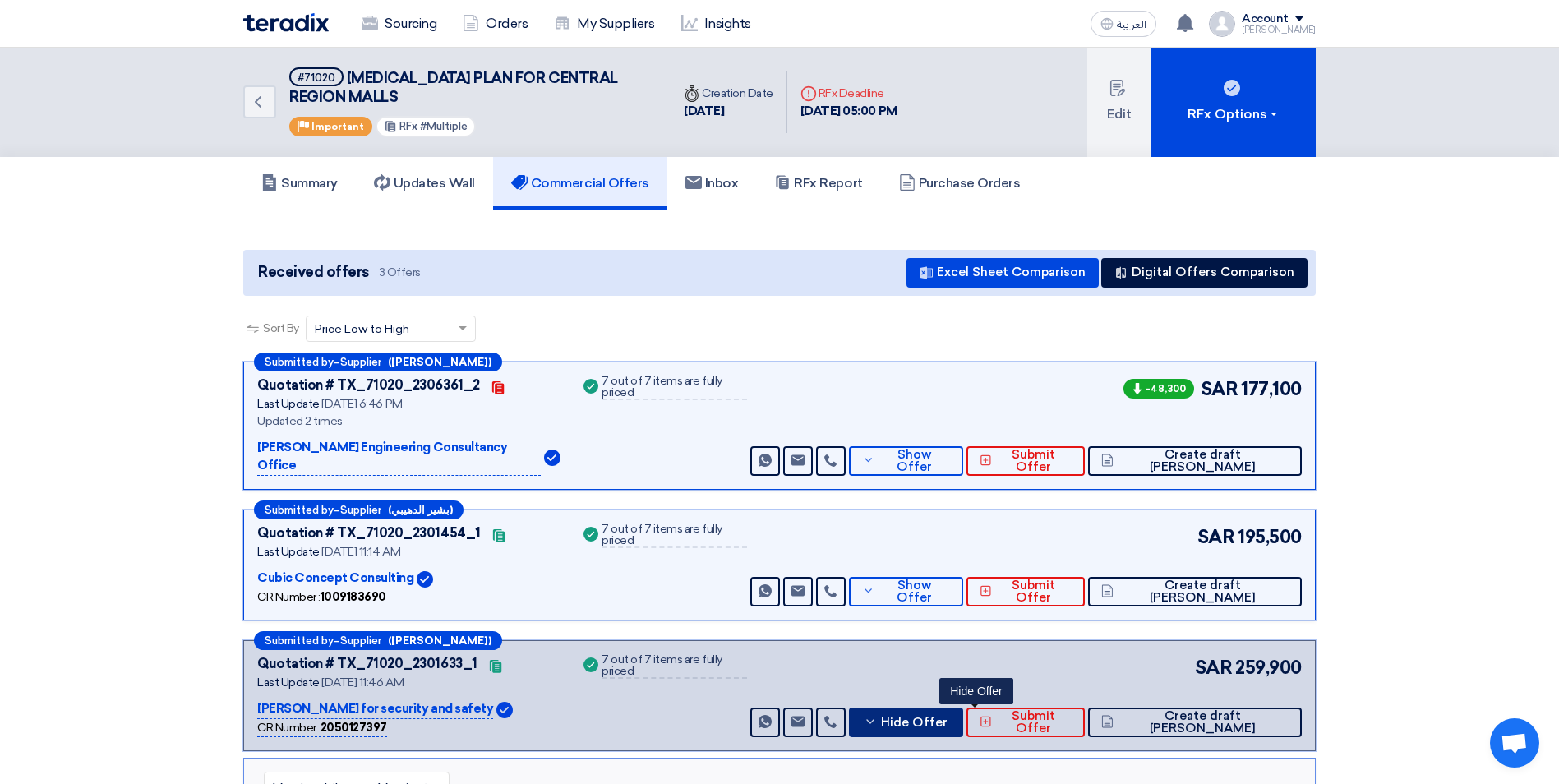
click at [944, 712] on button "Hide Offer" at bounding box center [906, 722] width 114 height 30
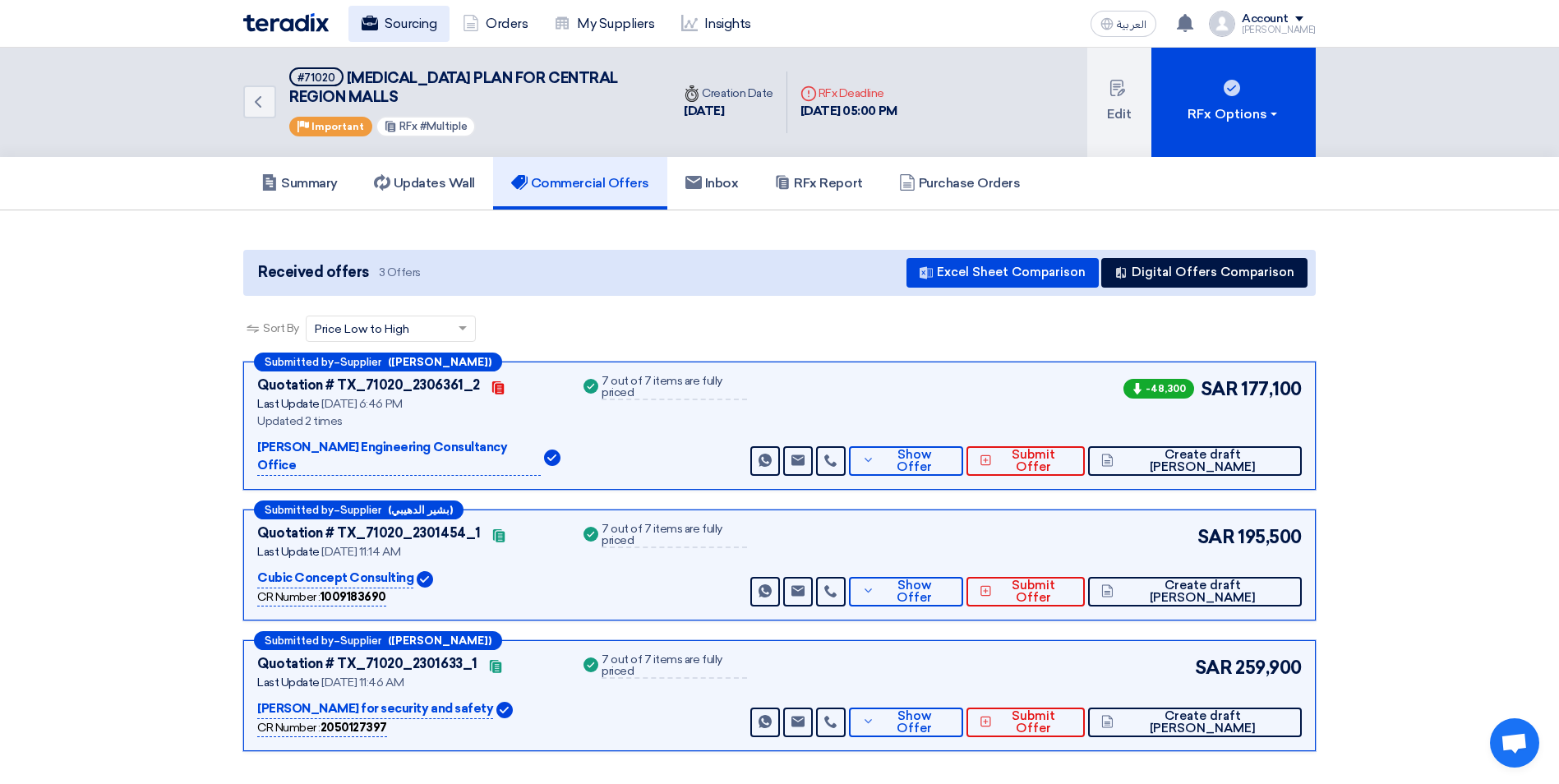
click at [406, 14] on link "Sourcing" at bounding box center [399, 23] width 101 height 36
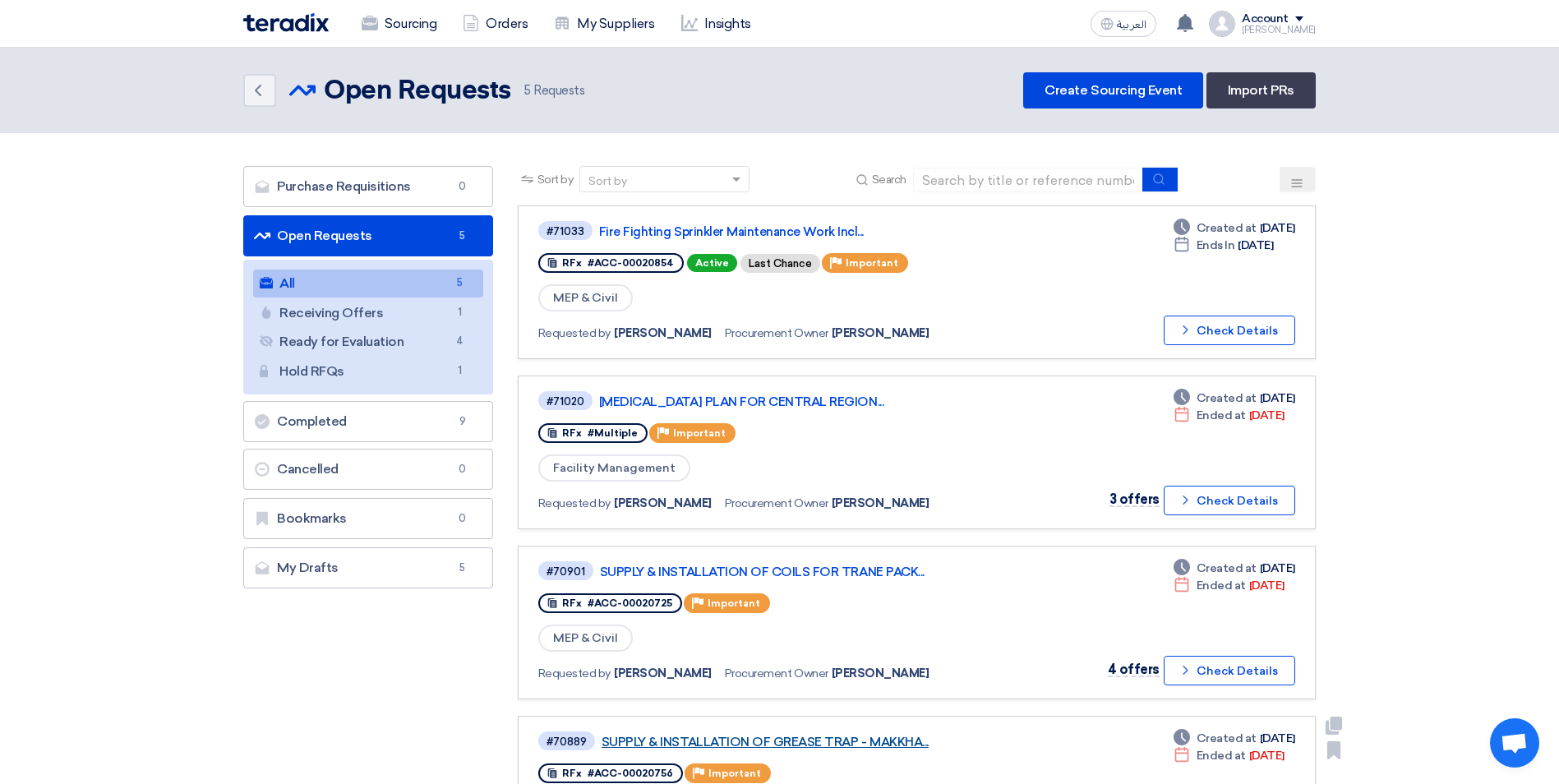
click at [855, 740] on link "SUPPLY & INSTALLATION OF GREASE TRAP - MAKKHA..." at bounding box center [807, 742] width 411 height 14
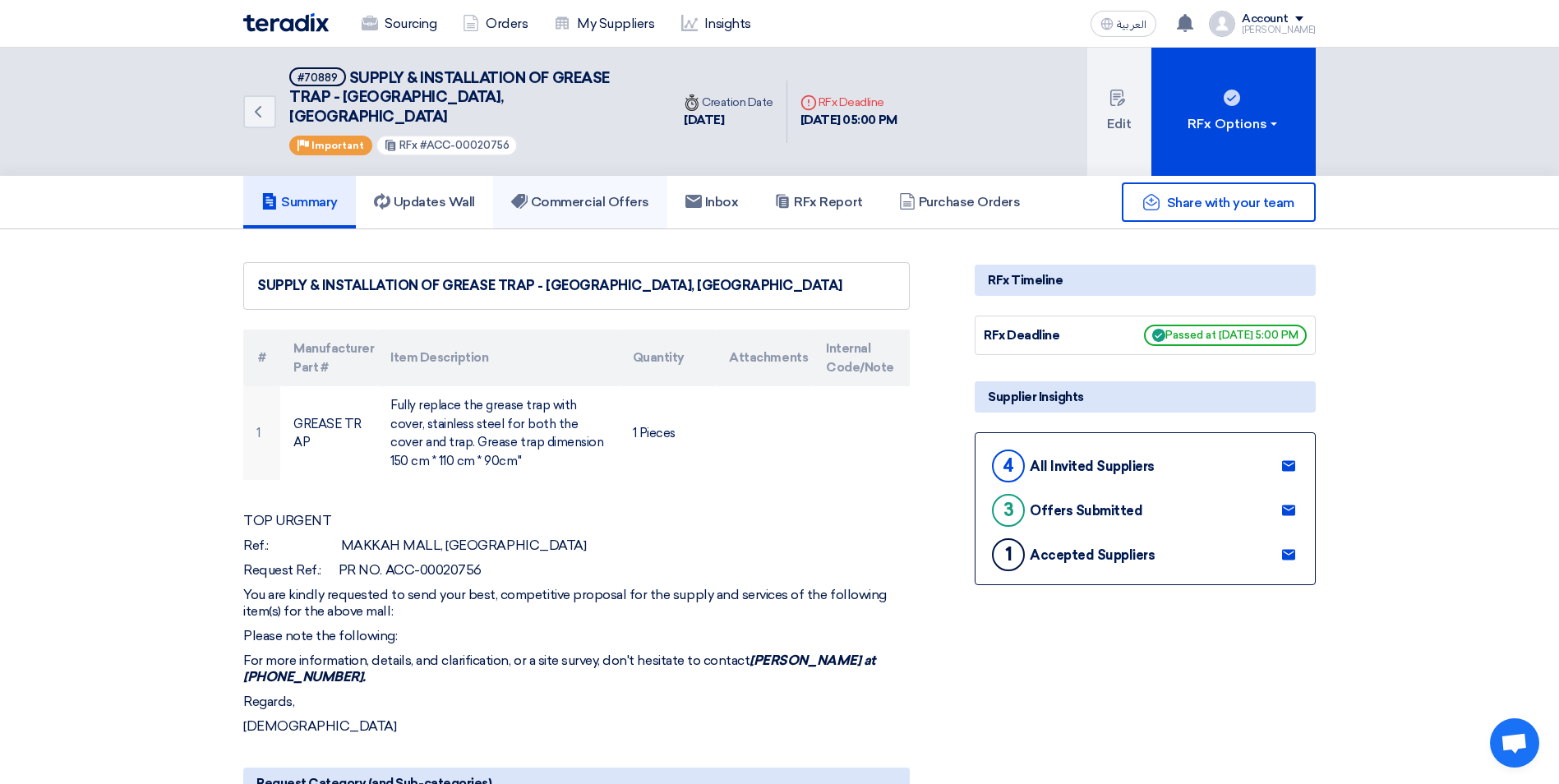
click at [553, 194] on h5 "Commercial Offers" at bounding box center [579, 202] width 138 height 16
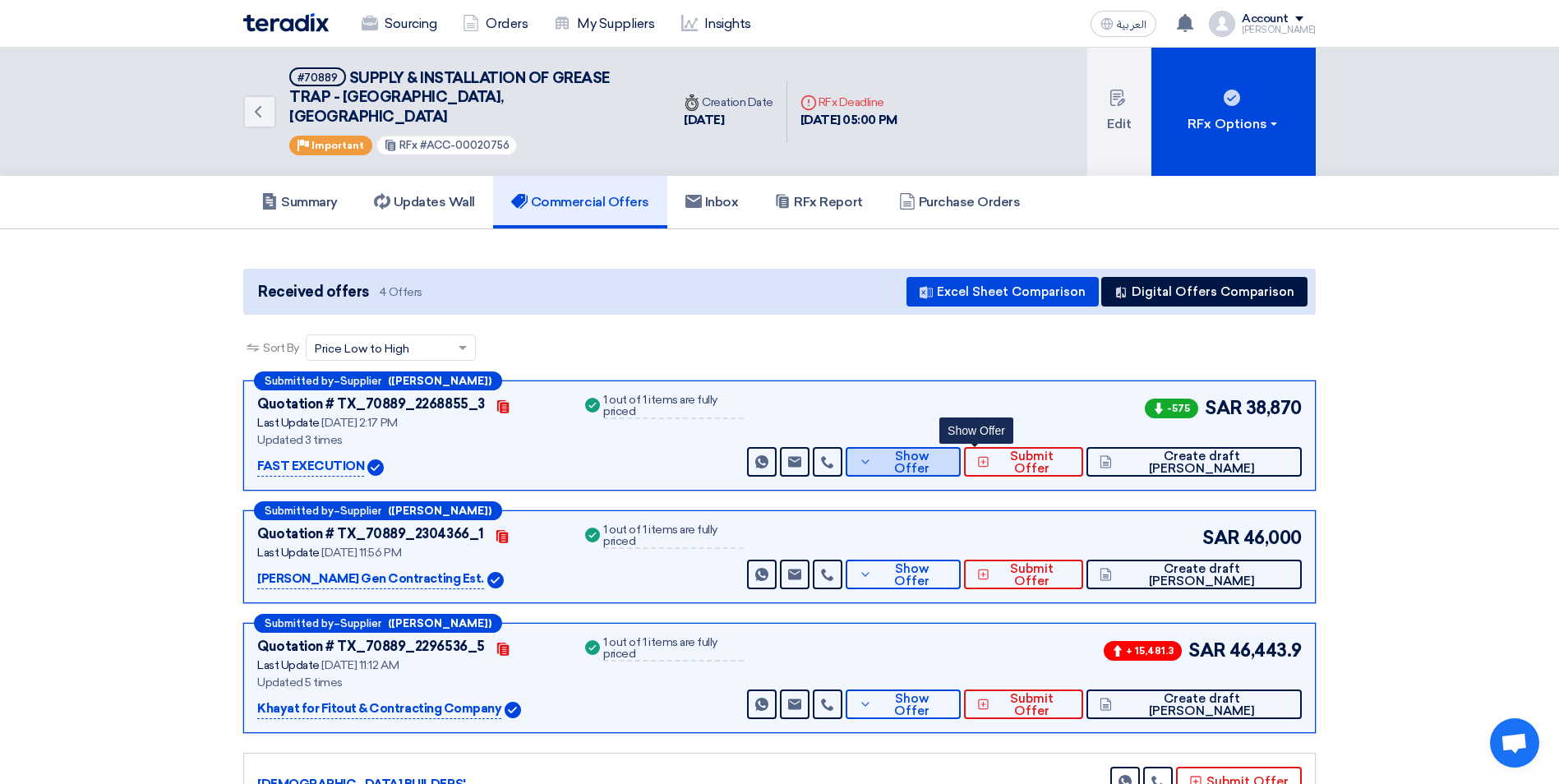
click at [872, 455] on icon at bounding box center [865, 461] width 14 height 14
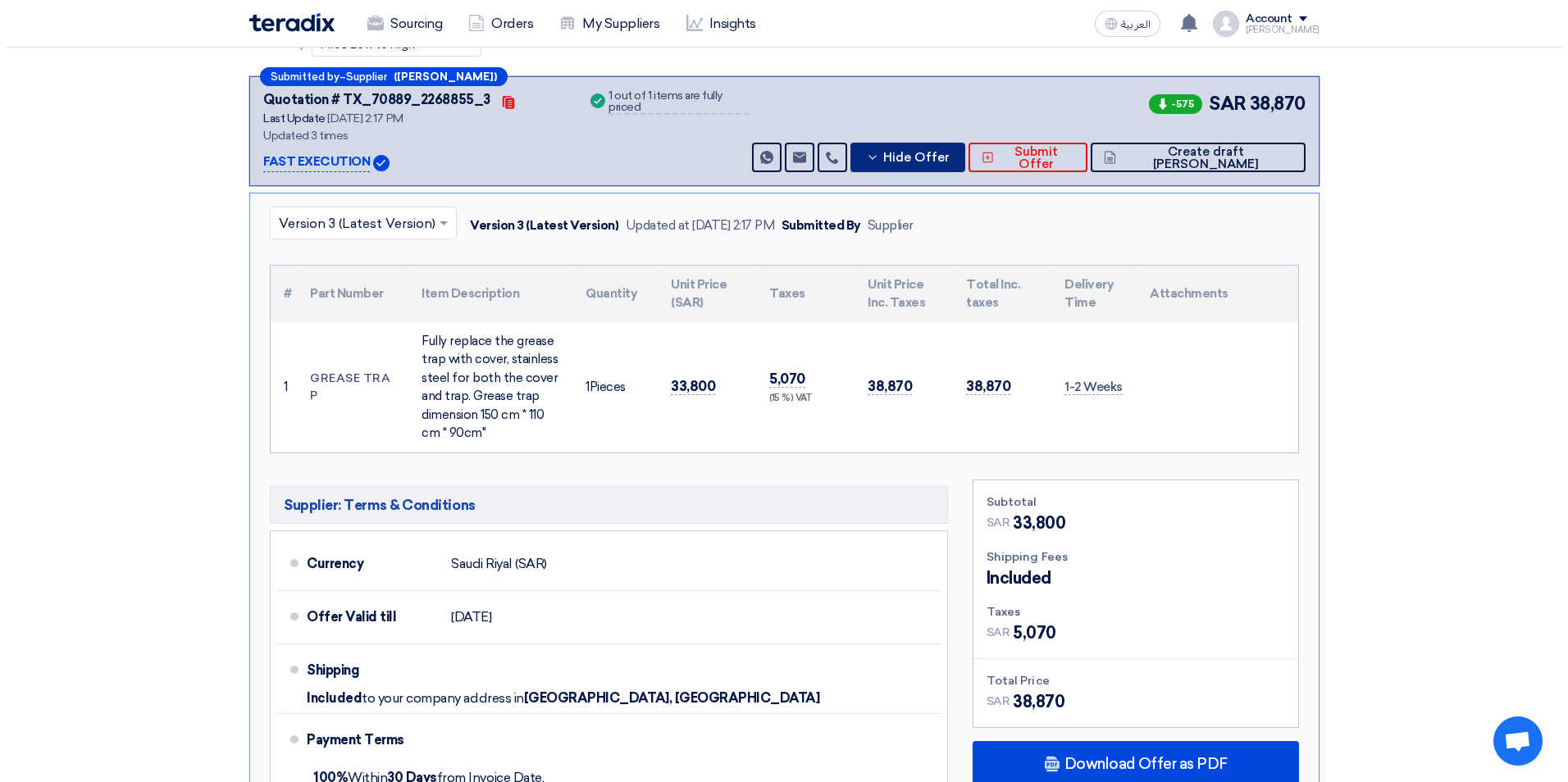
scroll to position [82, 0]
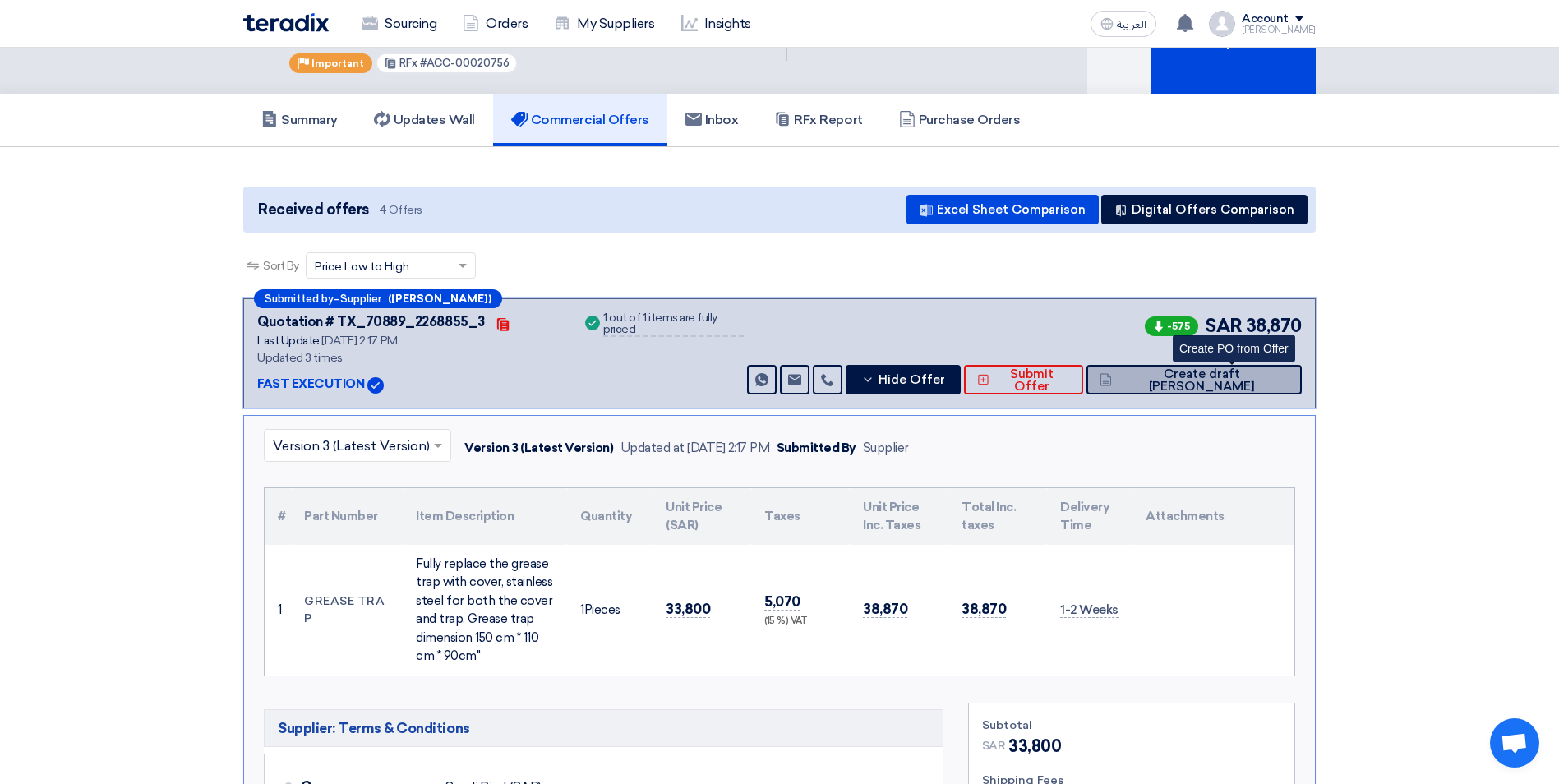
click at [1209, 369] on span "Create draft [PERSON_NAME]" at bounding box center [1203, 380] width 173 height 24
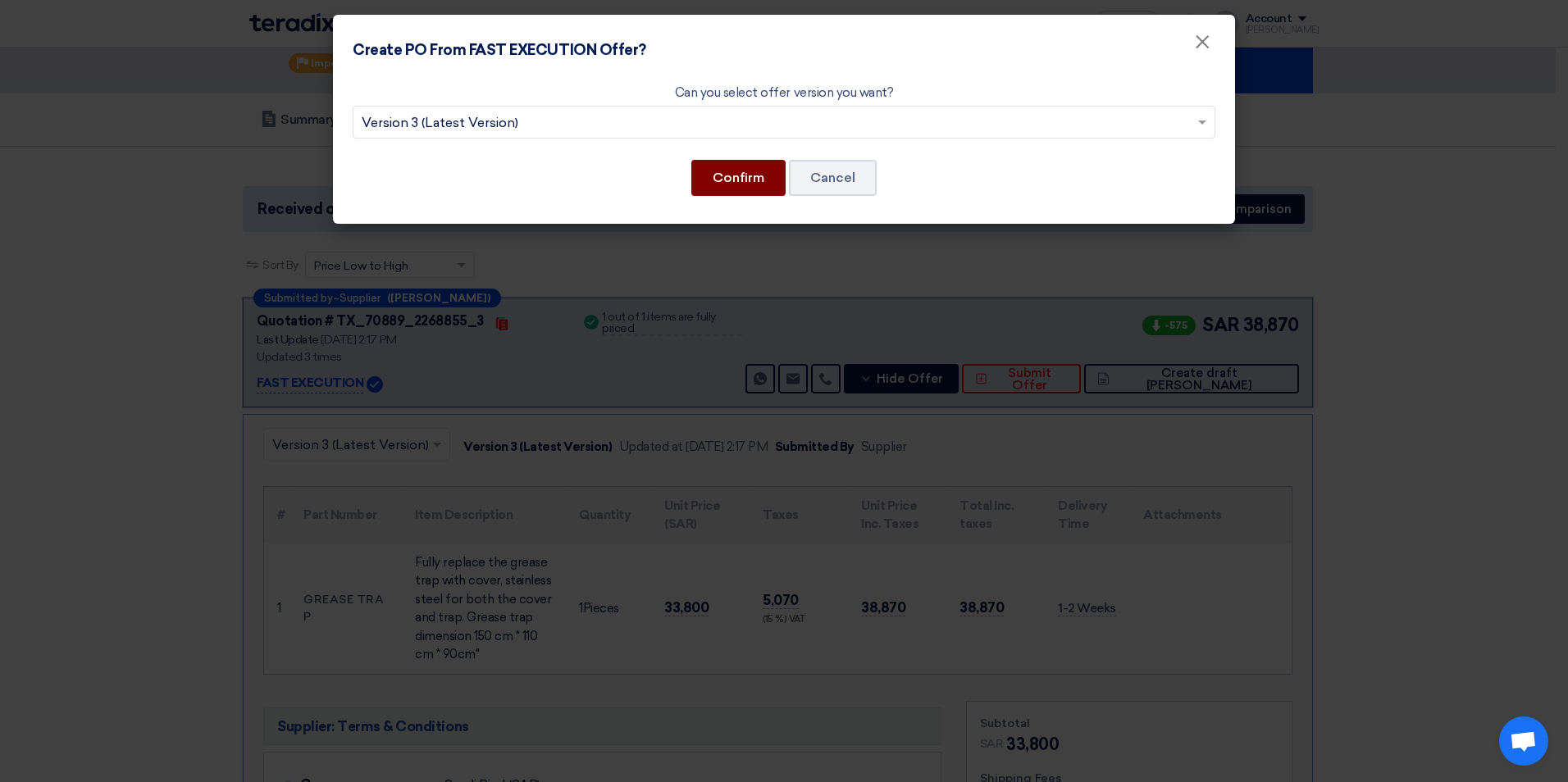
click at [717, 184] on button "Confirm" at bounding box center [738, 178] width 94 height 36
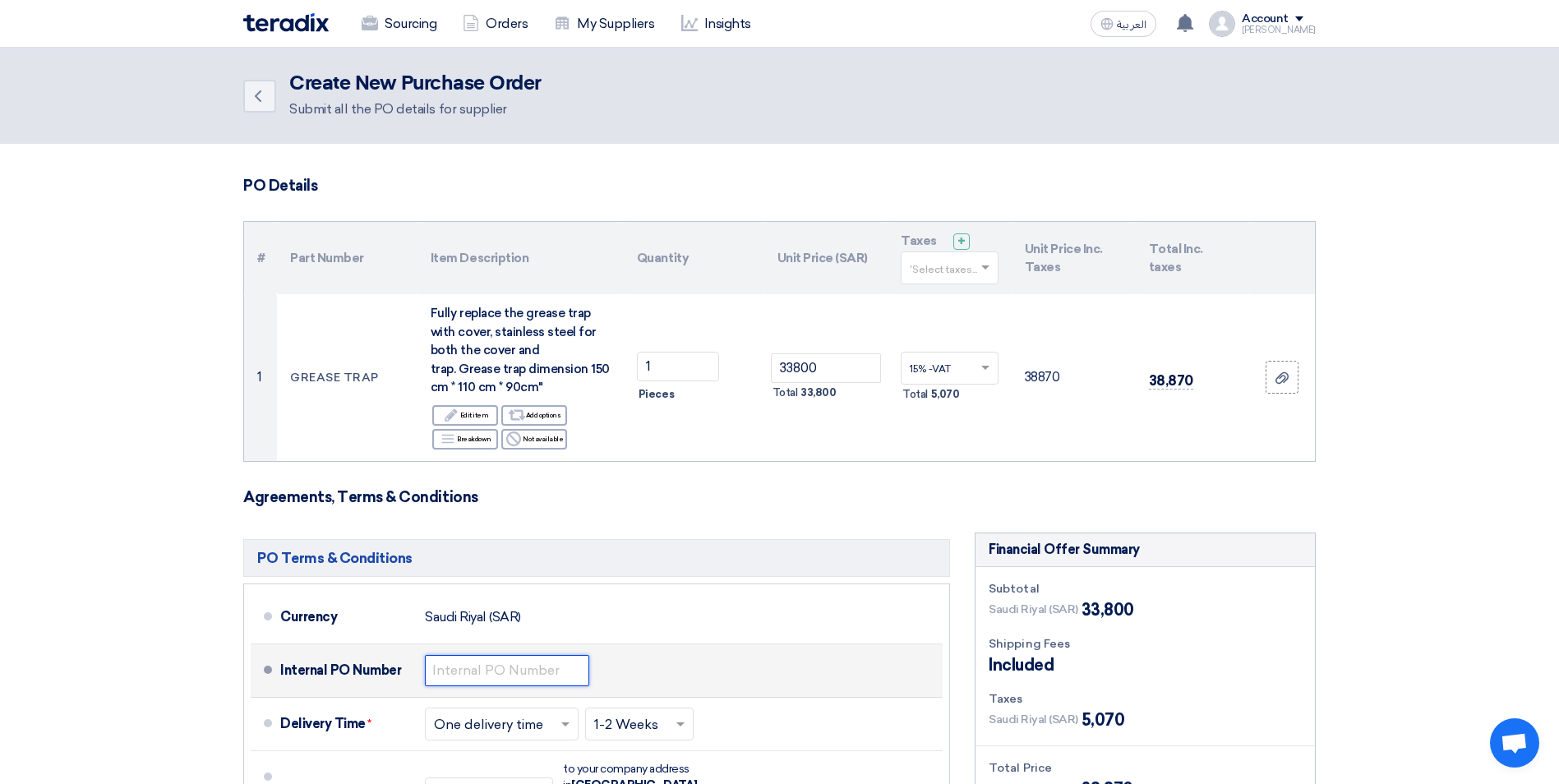
click at [530, 674] on input "text" at bounding box center [507, 670] width 164 height 32
type input "10661"
click at [669, 679] on div "Internal PO Number 10661" at bounding box center [608, 670] width 656 height 40
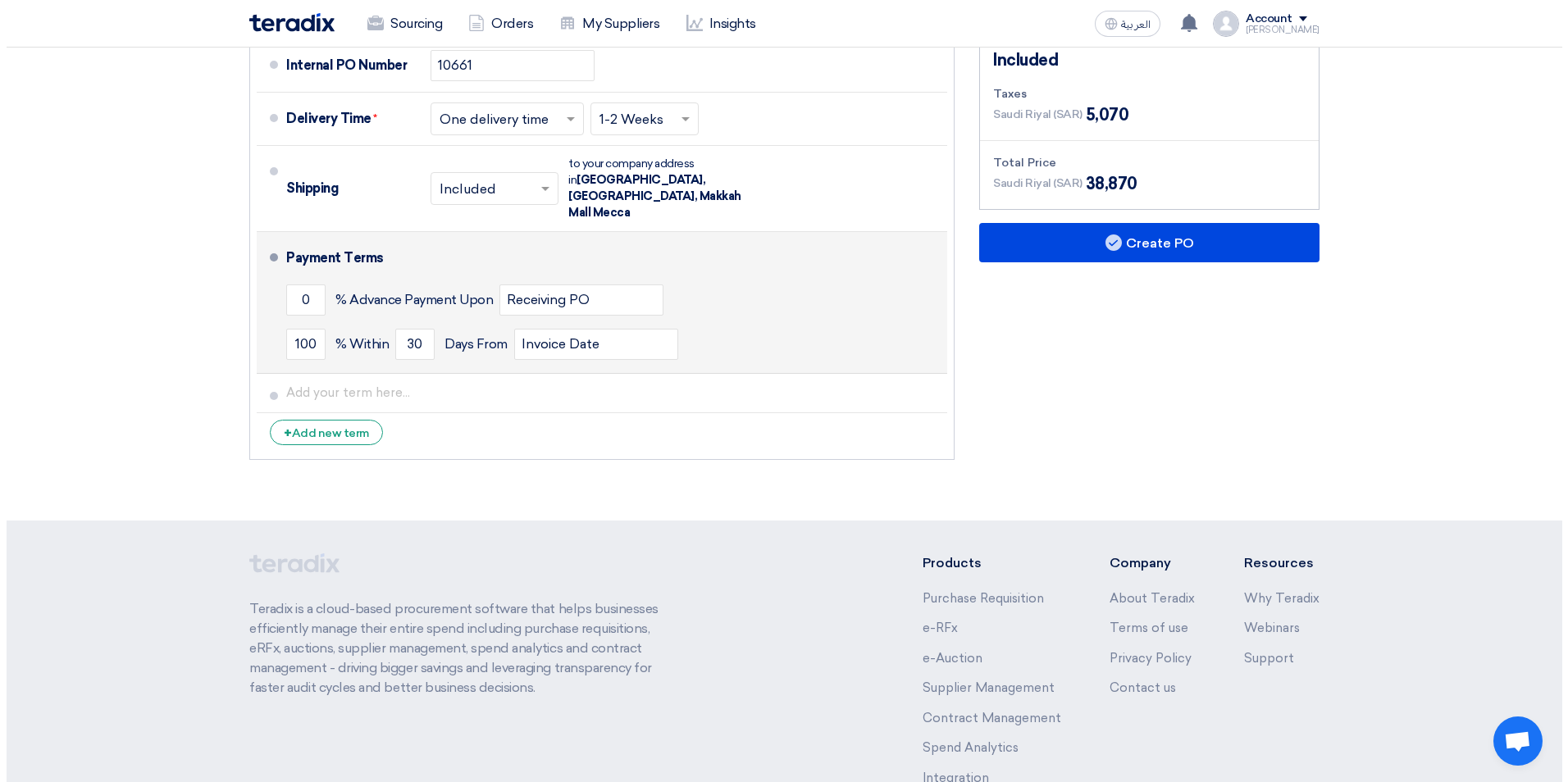
scroll to position [450, 0]
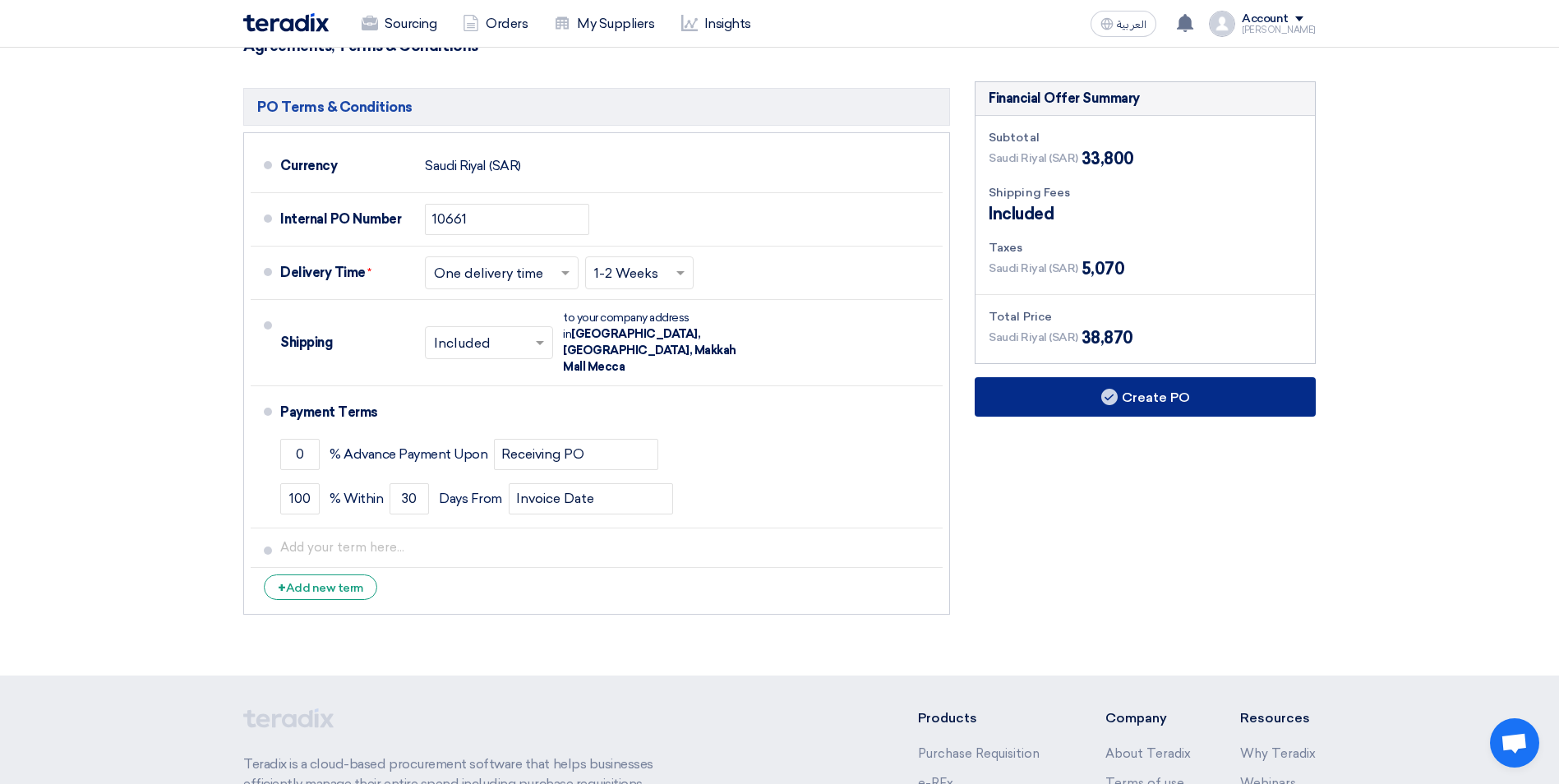
click at [1138, 388] on button "Create PO" at bounding box center [1145, 397] width 342 height 40
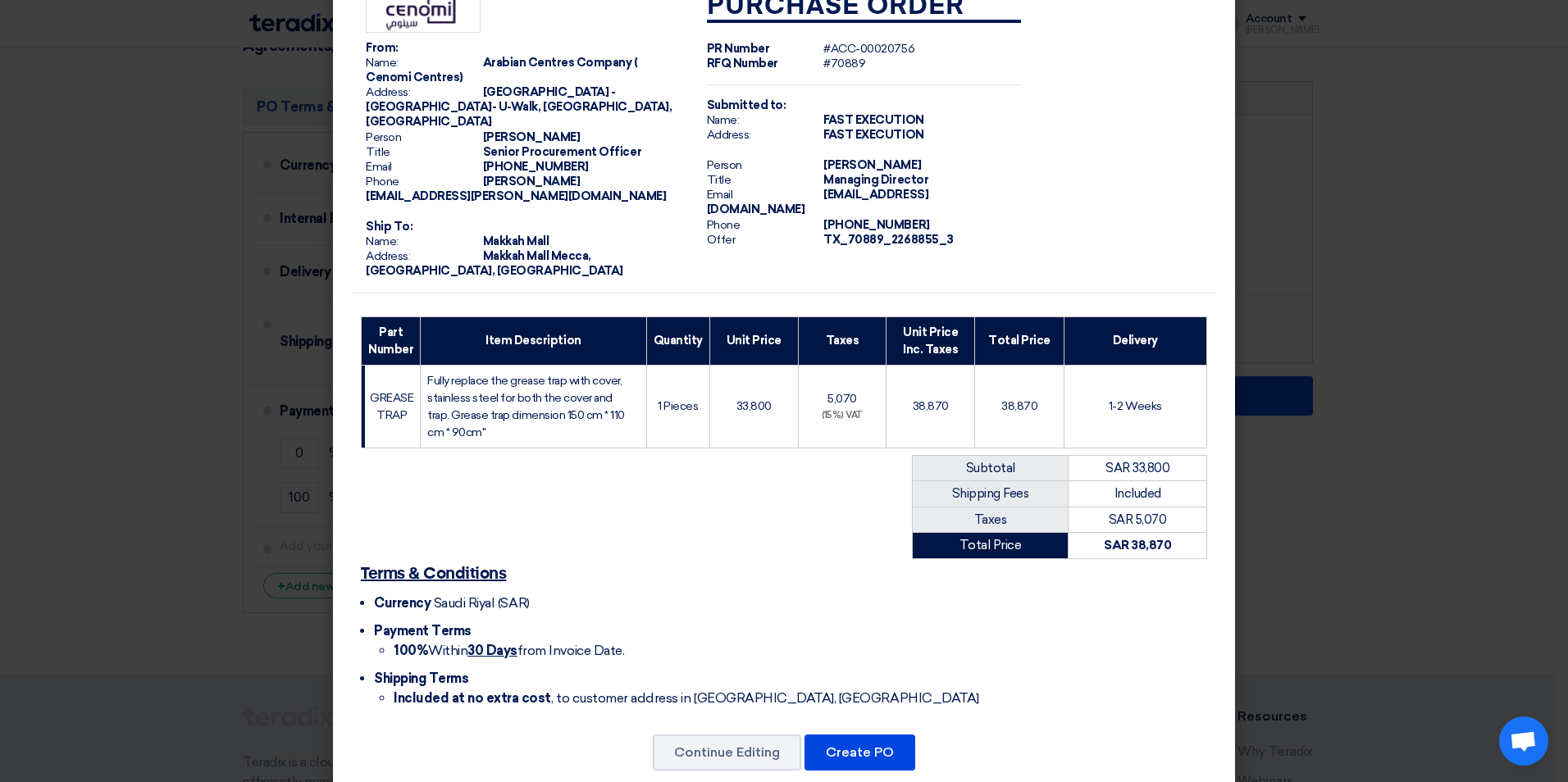
scroll to position [43, 0]
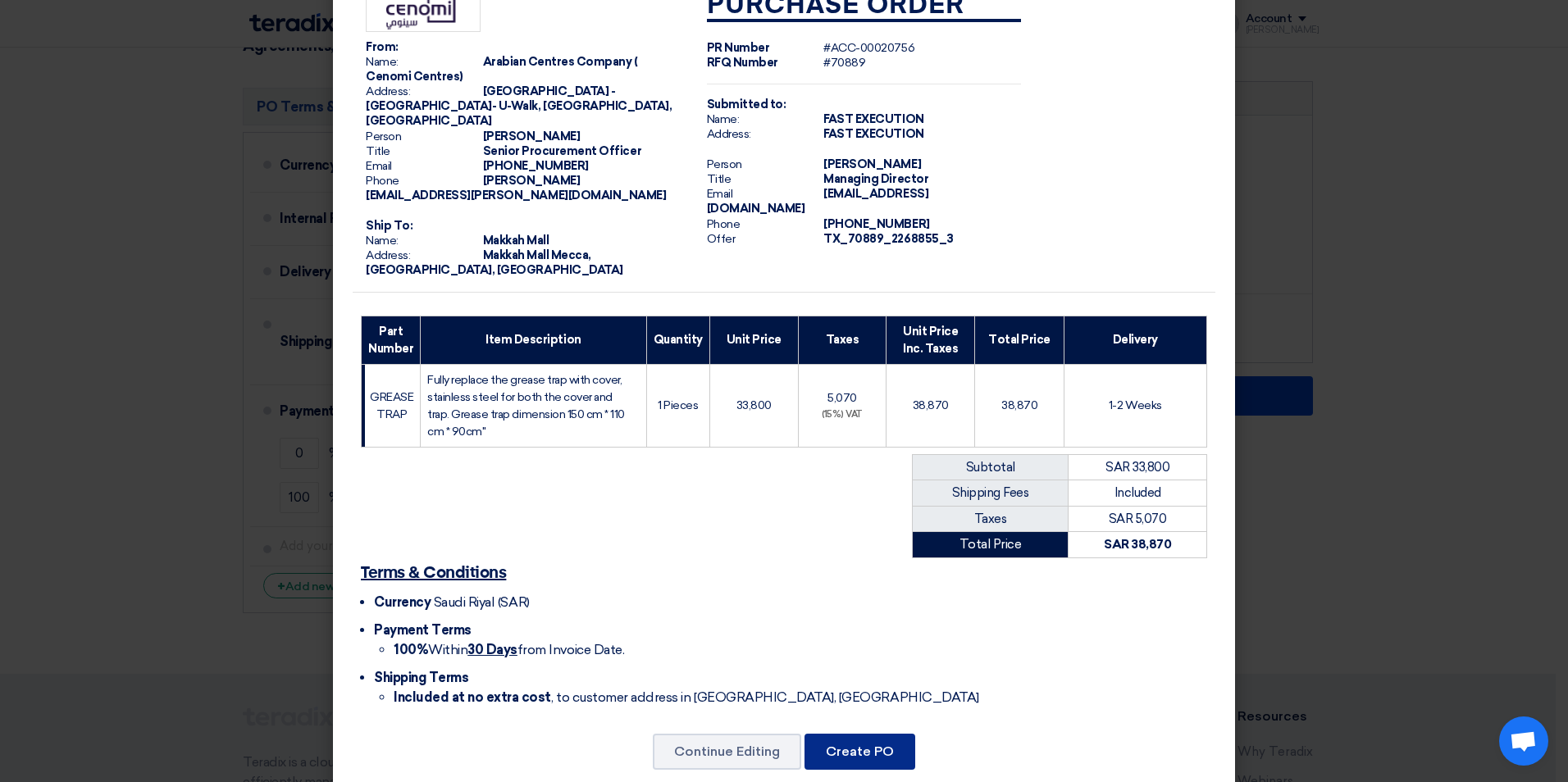
click at [880, 733] on button "Create PO" at bounding box center [860, 751] width 111 height 36
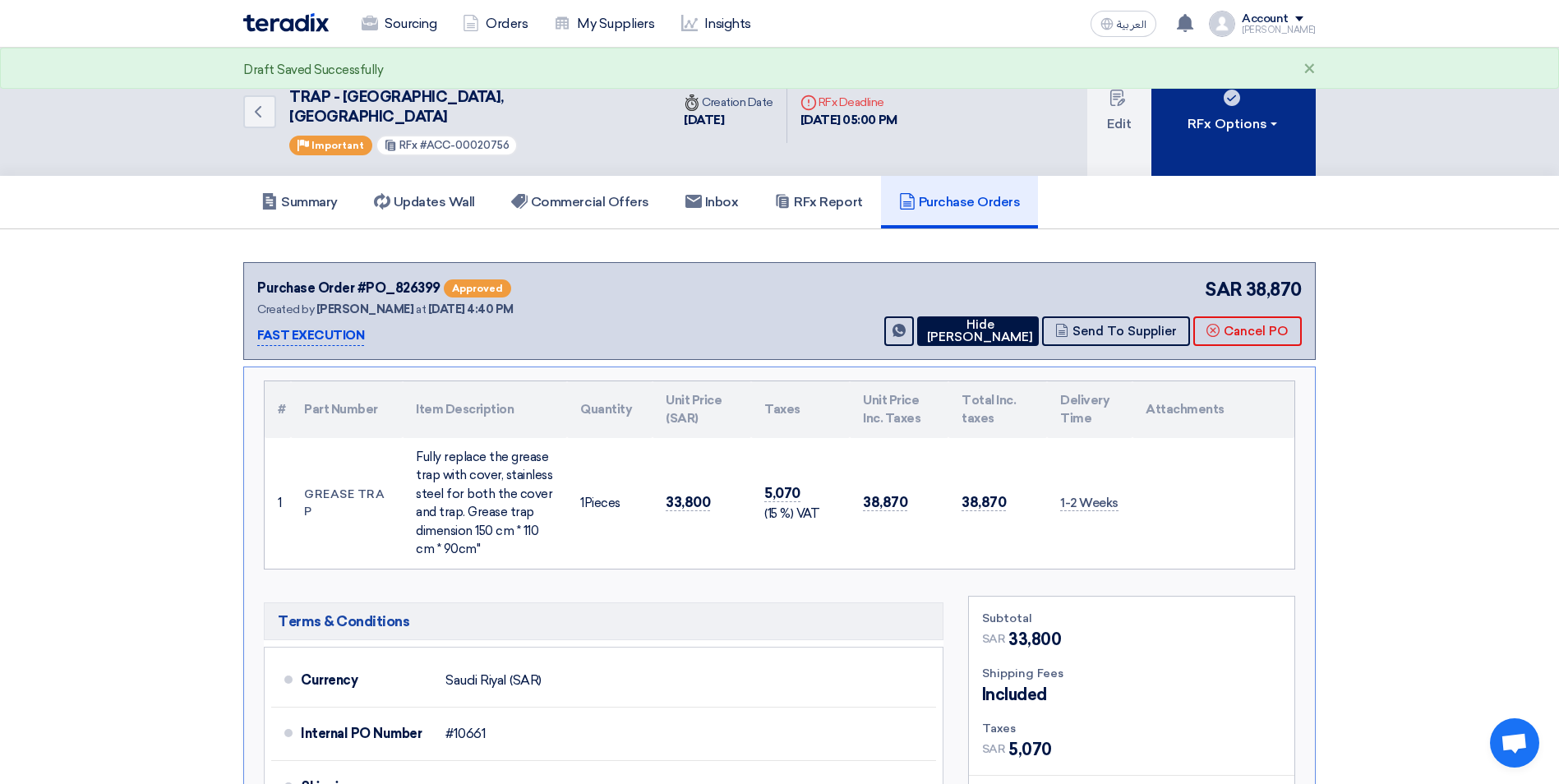
click at [1265, 124] on div "RFx Options" at bounding box center [1234, 124] width 93 height 20
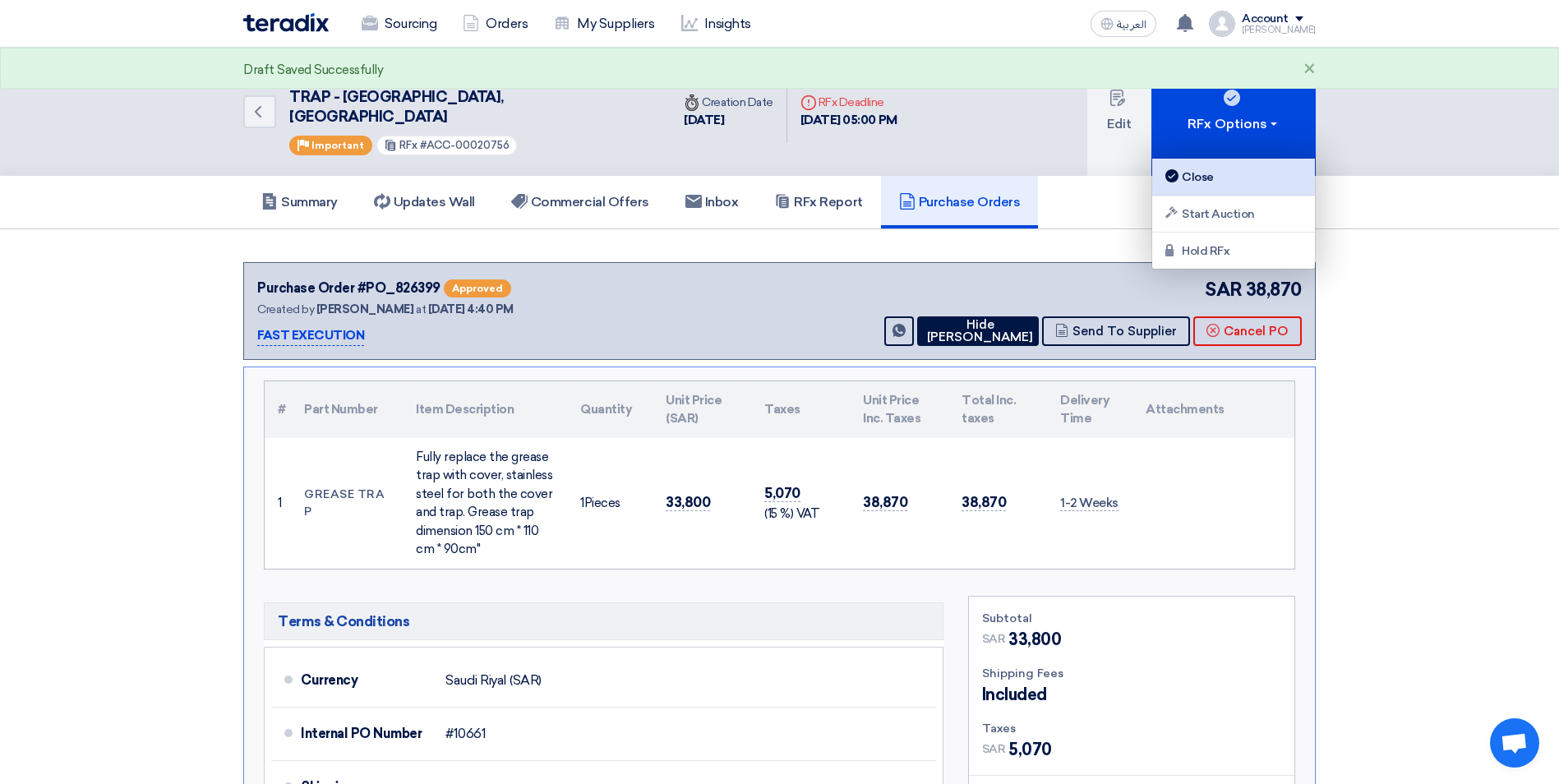
click at [1242, 164] on link "Close" at bounding box center [1234, 177] width 163 height 37
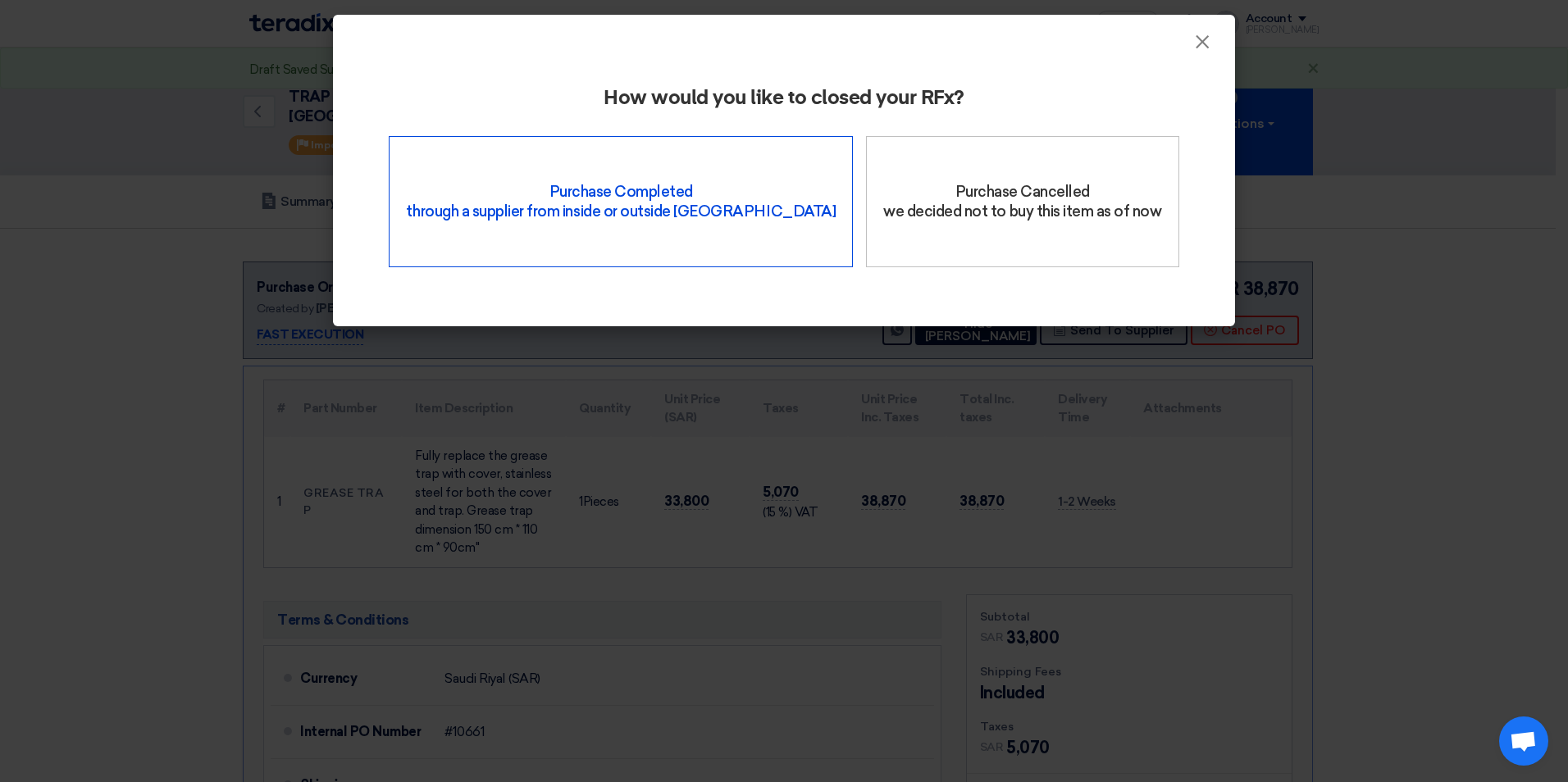
click at [701, 207] on div "Purchase Completed through a supplier from inside or outside Teradix" at bounding box center [620, 201] width 464 height 131
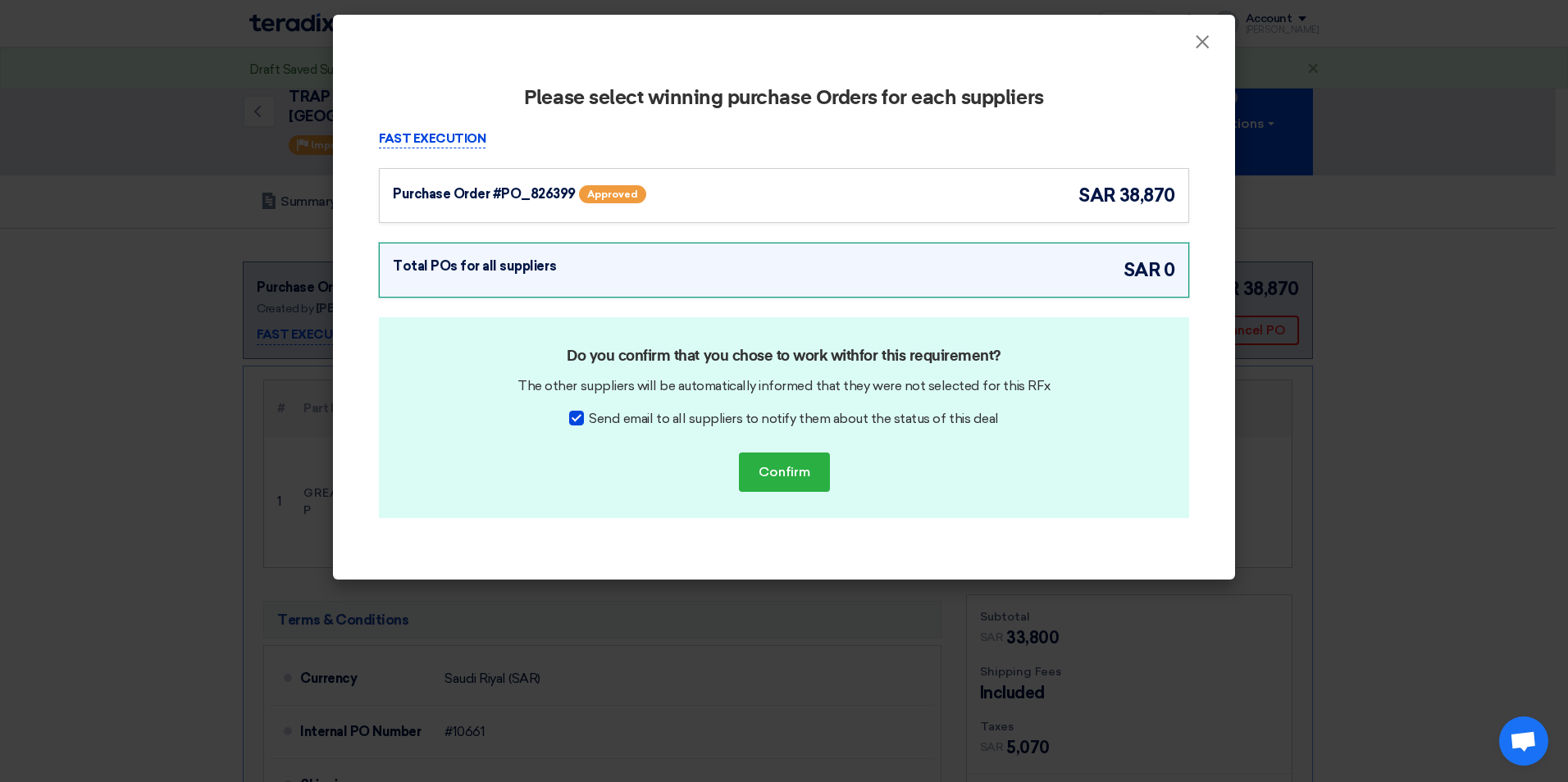
click at [865, 180] on div "Purchase Order #PO_826399 Approved sar 38,870" at bounding box center [783, 195] width 810 height 55
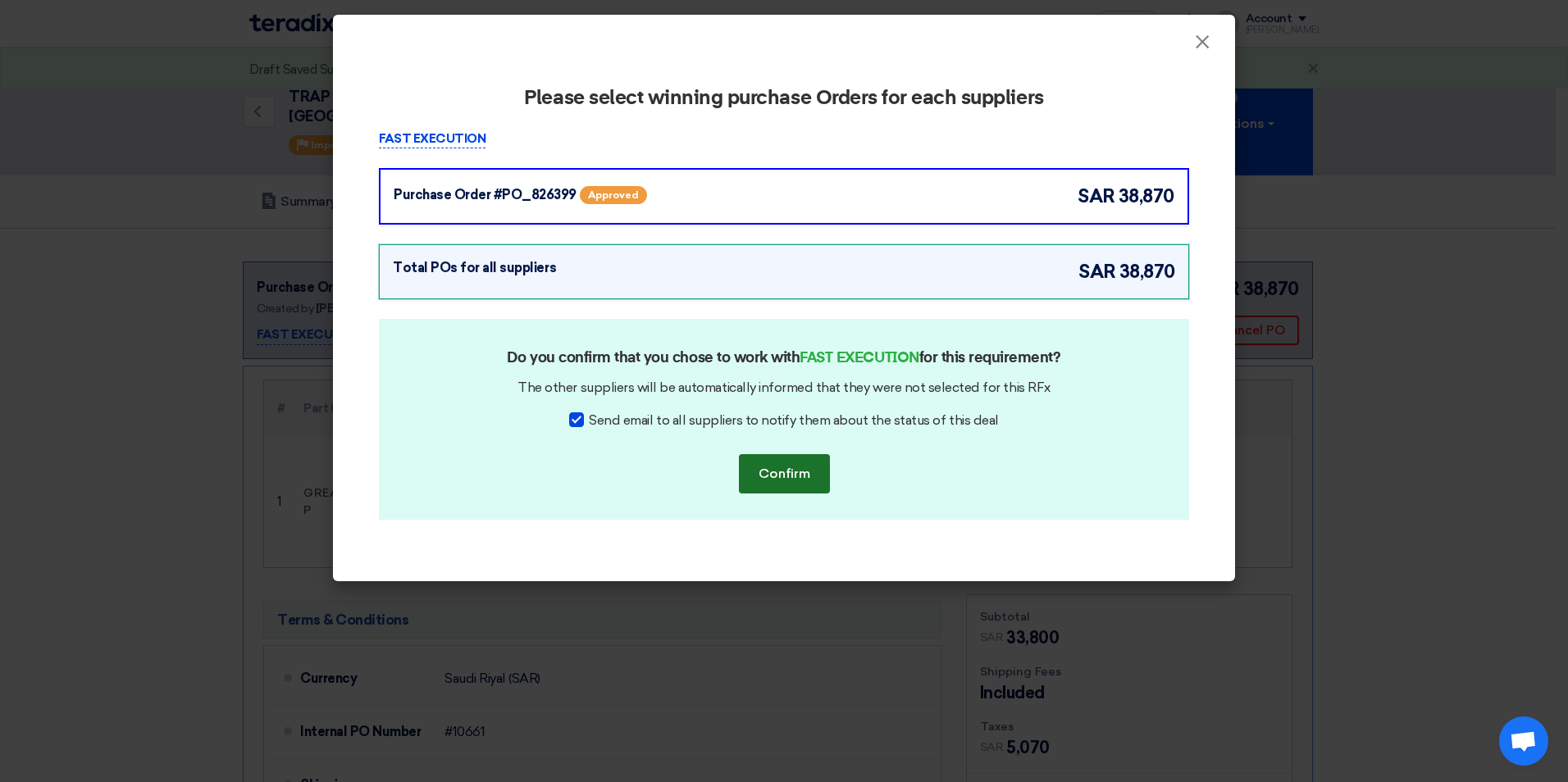
click at [788, 477] on button "Confirm" at bounding box center [784, 474] width 91 height 40
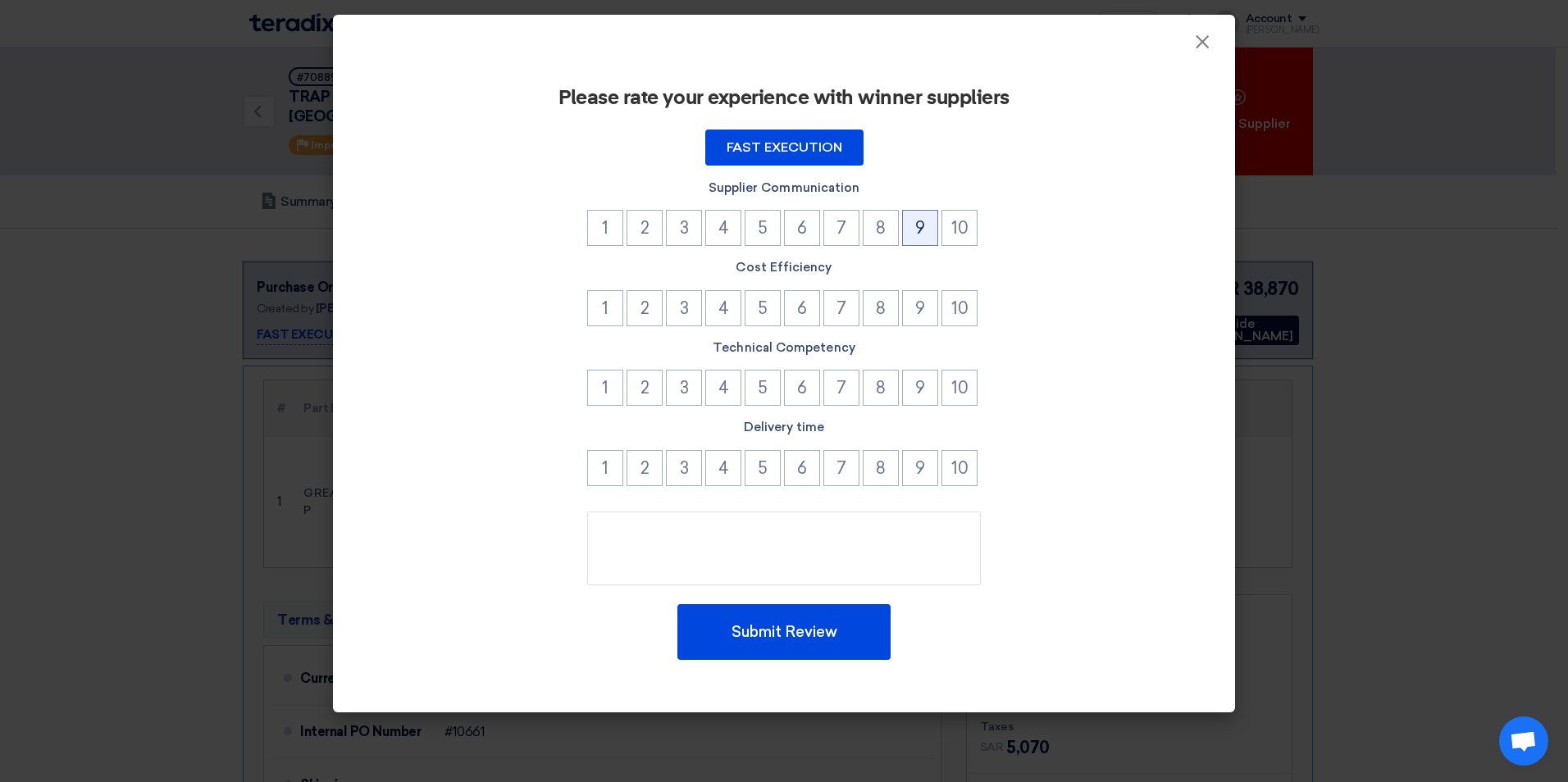
click at [922, 233] on button "9" at bounding box center [920, 227] width 36 height 36
click at [959, 311] on button "10" at bounding box center [959, 308] width 36 height 36
click at [957, 383] on button "10" at bounding box center [959, 387] width 36 height 36
click at [945, 465] on button "10" at bounding box center [959, 468] width 36 height 36
click at [922, 467] on button "9" at bounding box center [920, 468] width 36 height 36
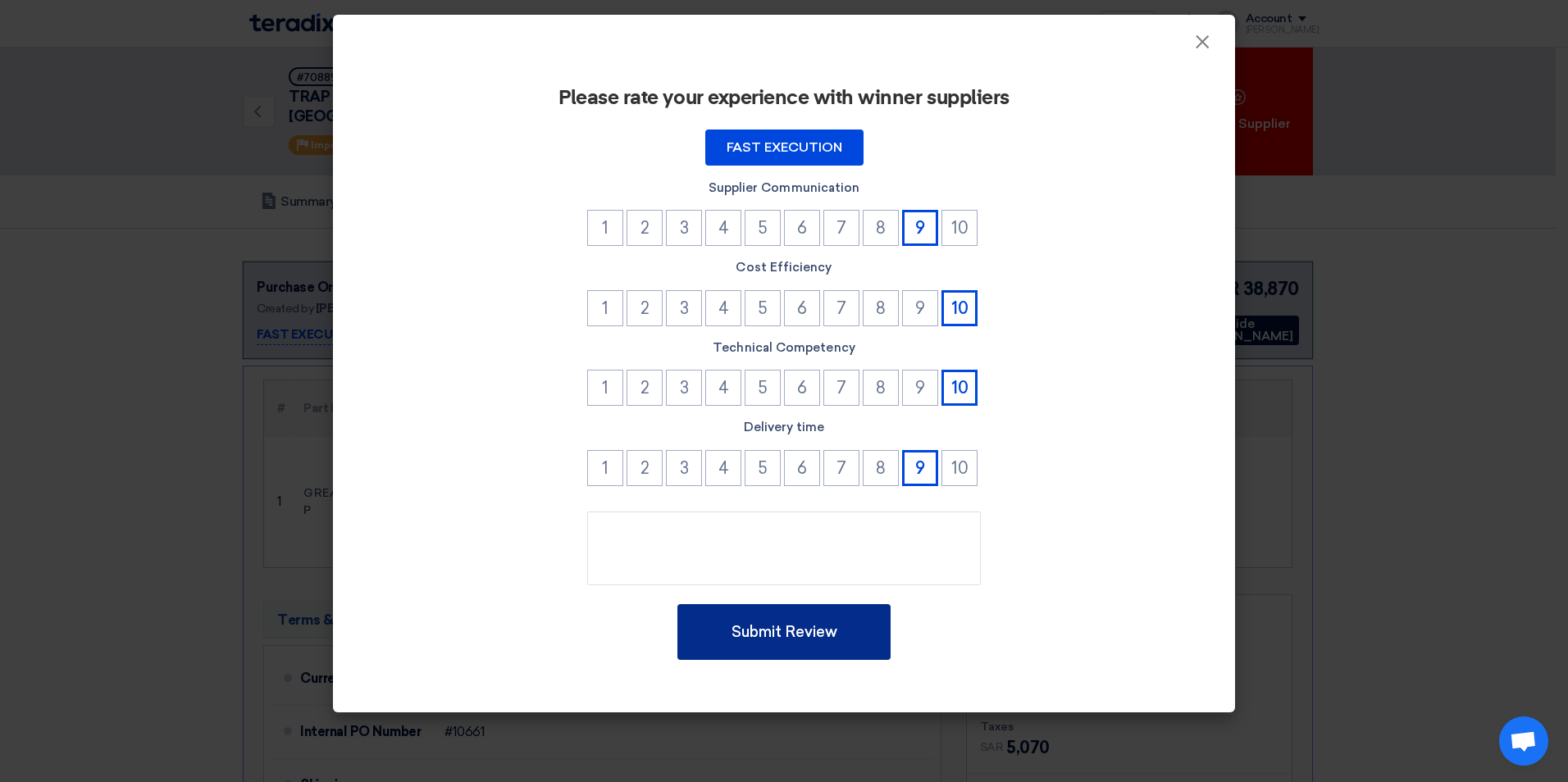
click at [839, 624] on button "Submit Review" at bounding box center [783, 632] width 213 height 56
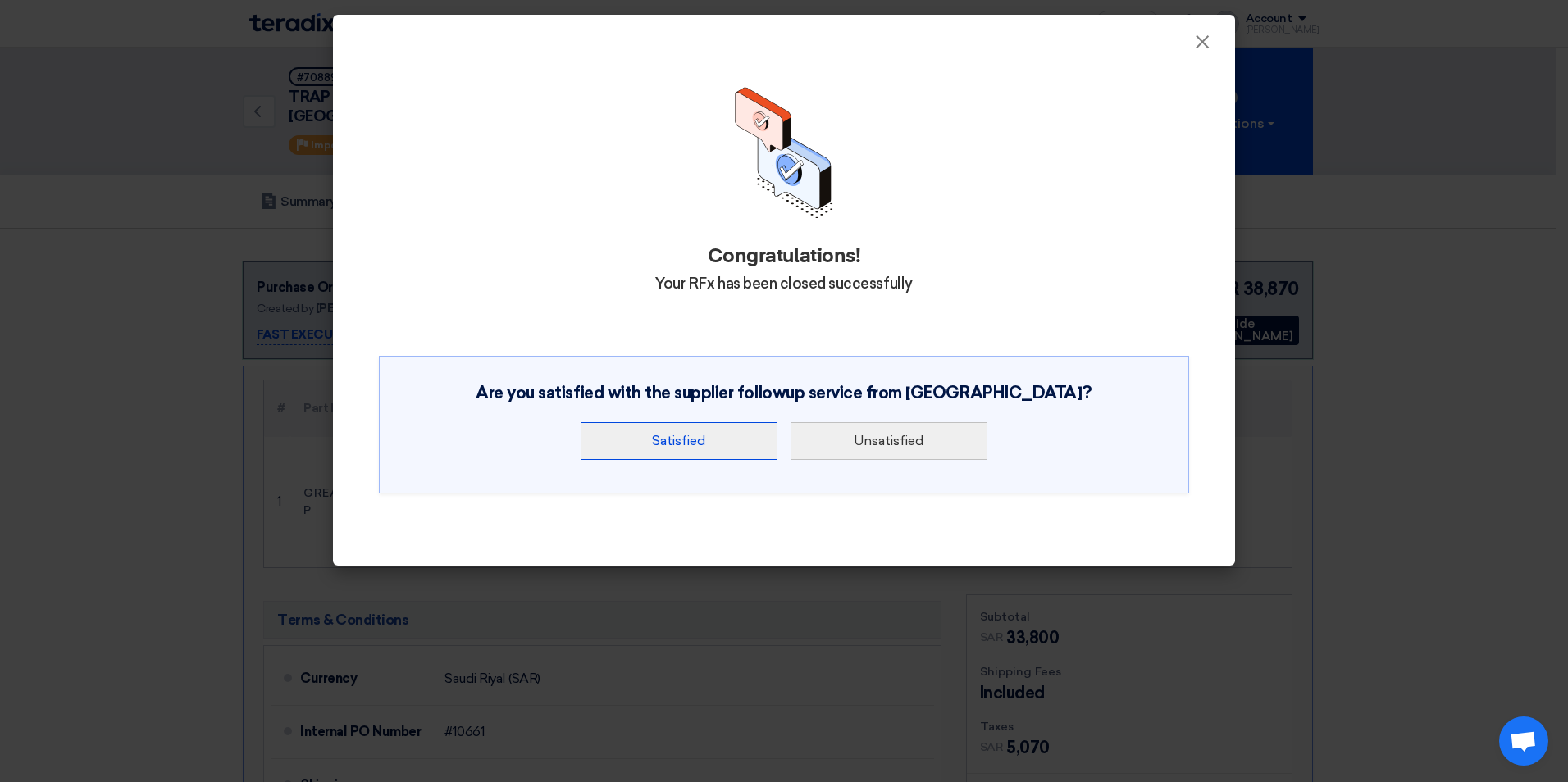
click at [651, 444] on button "Satisfied" at bounding box center [679, 441] width 197 height 38
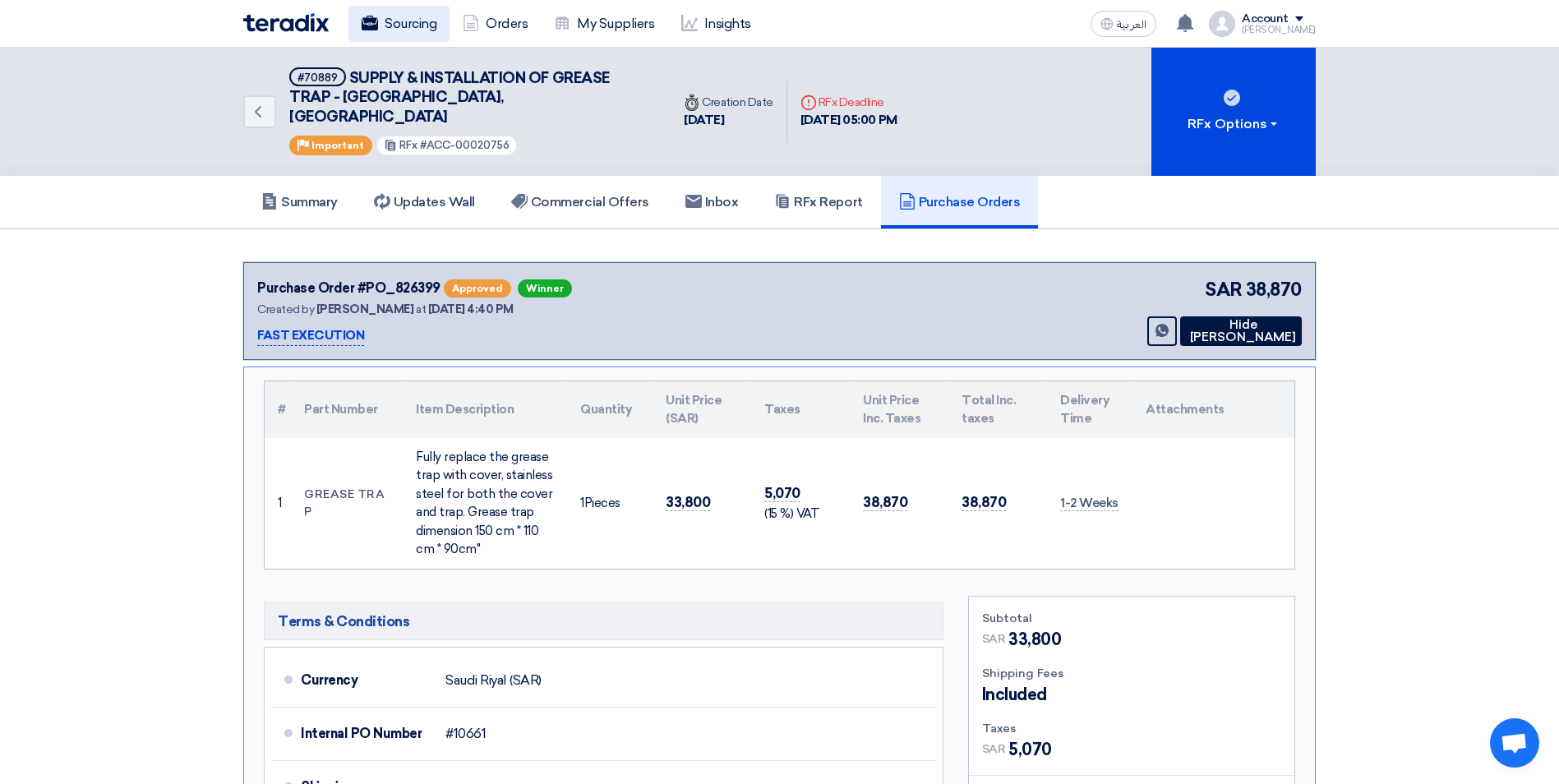
click at [377, 13] on link "Sourcing" at bounding box center [399, 23] width 101 height 36
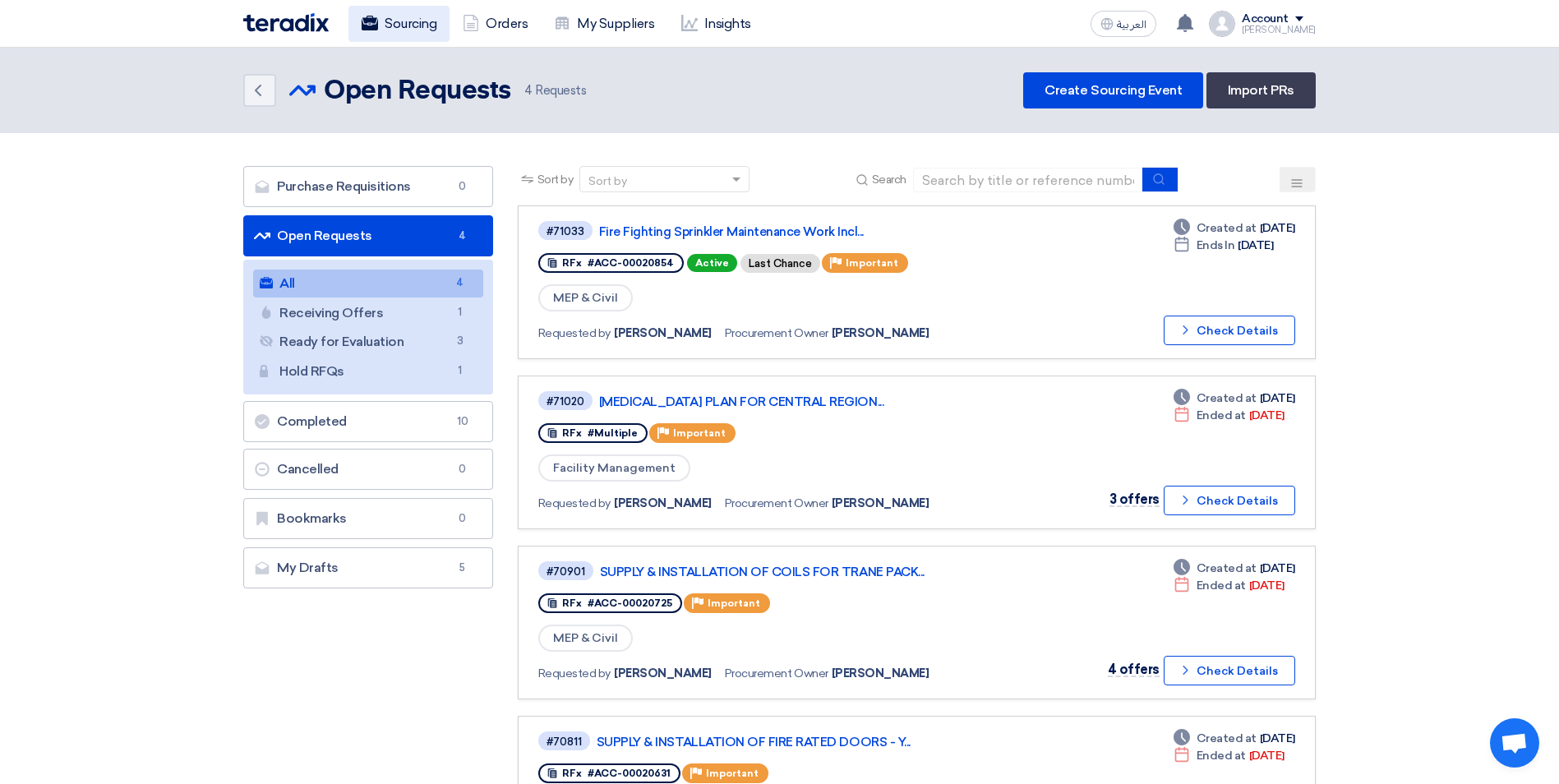
click at [404, 24] on link "Sourcing" at bounding box center [399, 23] width 101 height 36
click at [438, 423] on link "Completed Completed 10" at bounding box center [368, 422] width 250 height 41
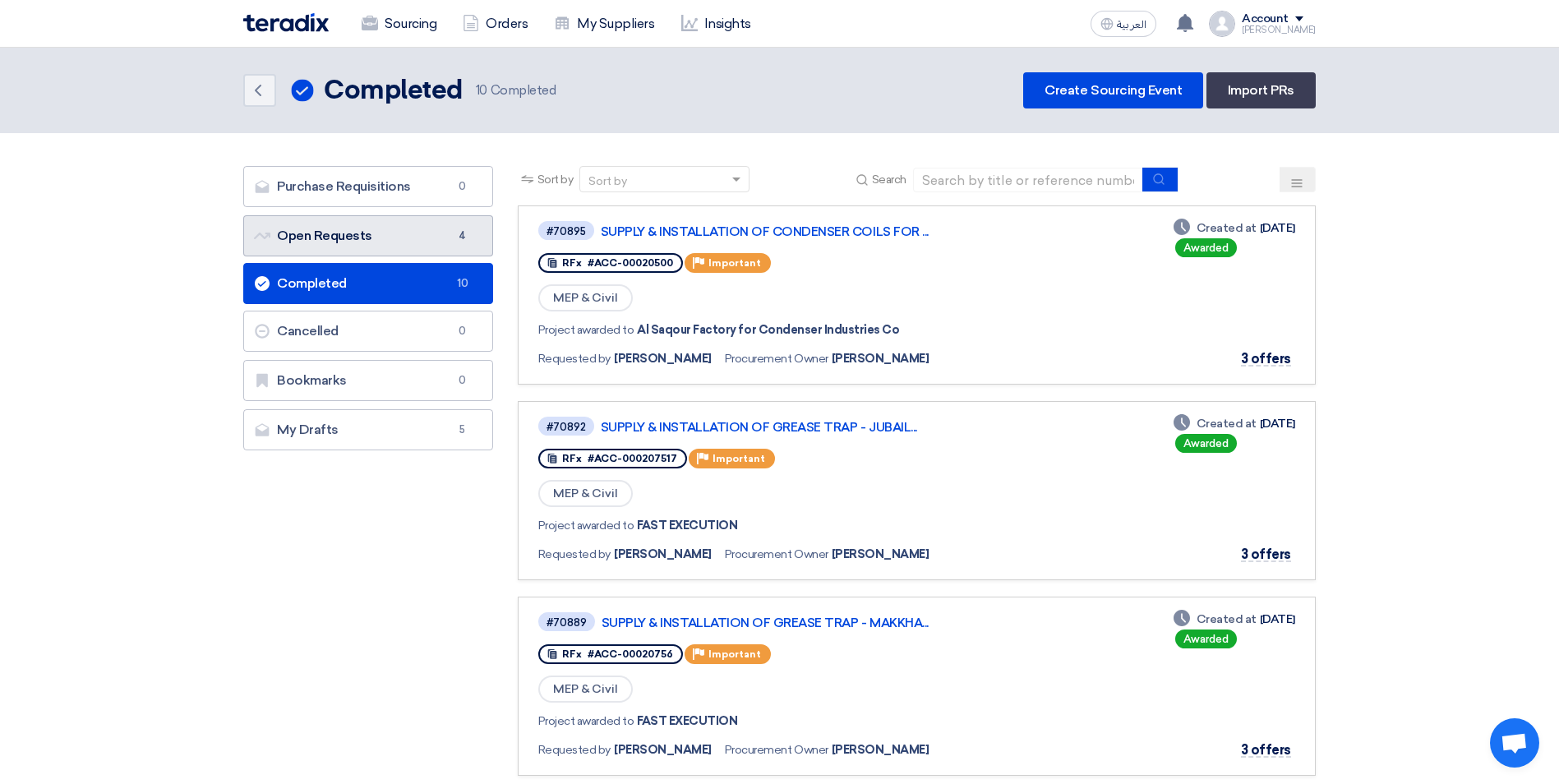
click at [392, 235] on link "Open Requests Open Requests 4" at bounding box center [368, 236] width 250 height 41
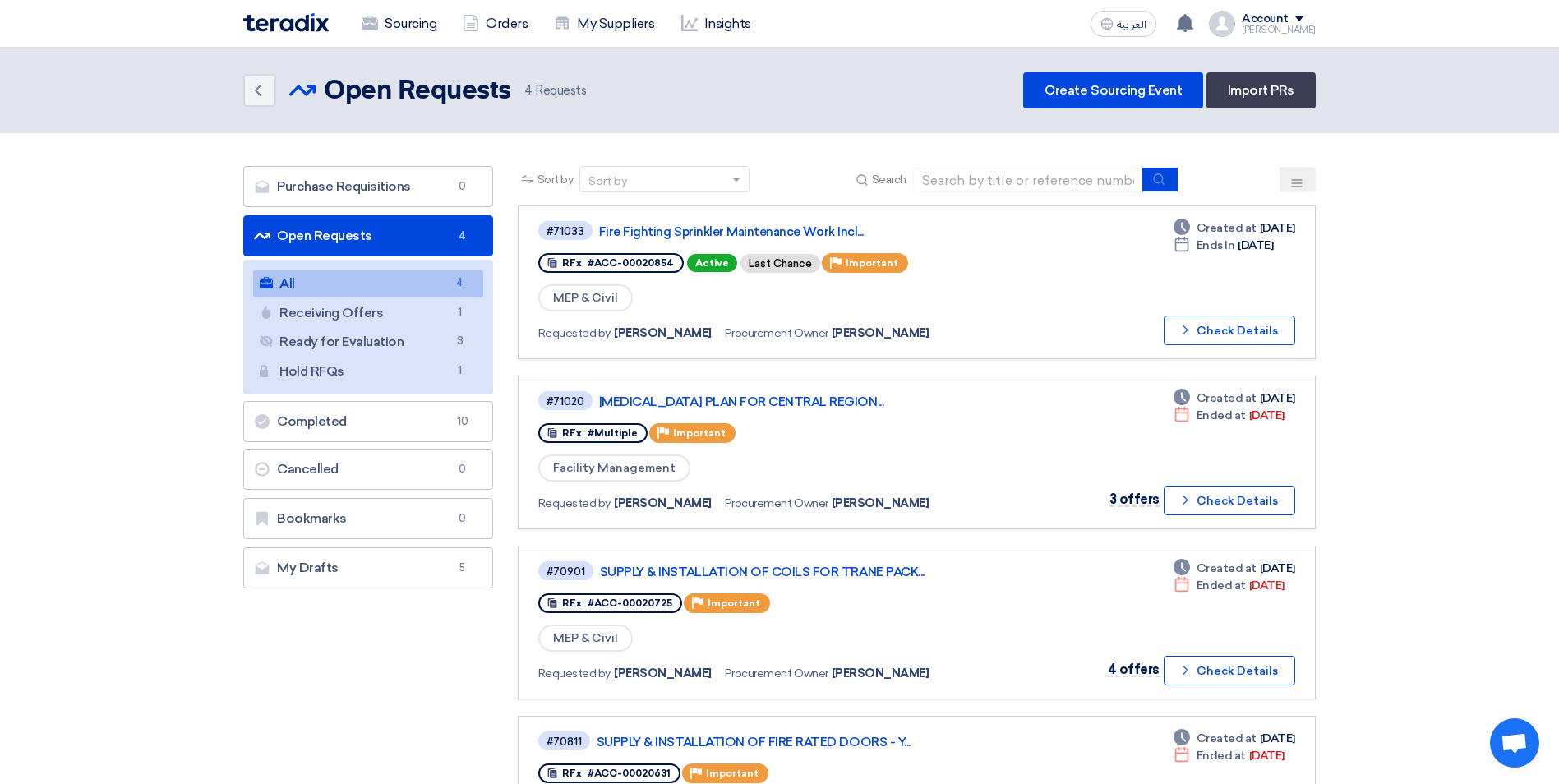
click at [433, 281] on link "All All 4" at bounding box center [368, 283] width 230 height 28
